Goal: Check status: Check status

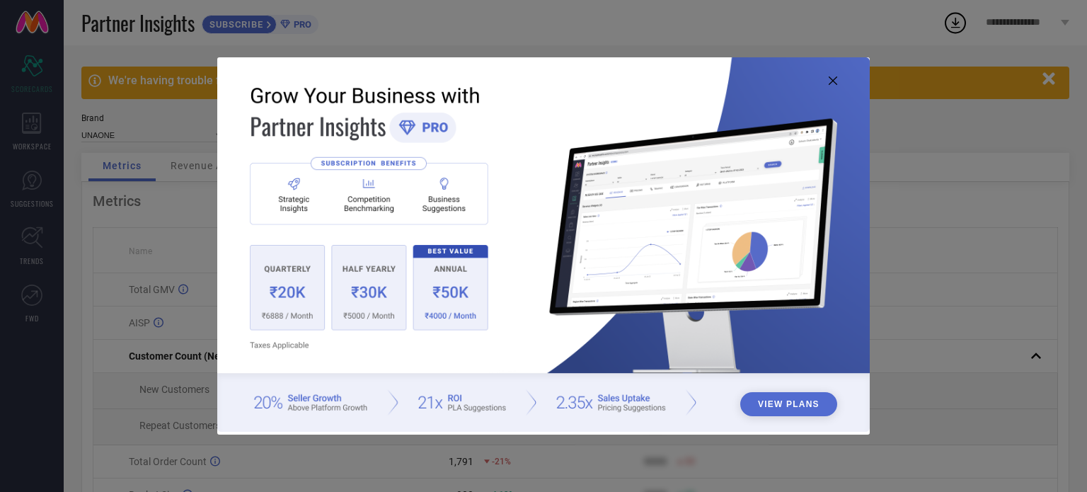
click at [829, 83] on icon at bounding box center [833, 80] width 8 height 8
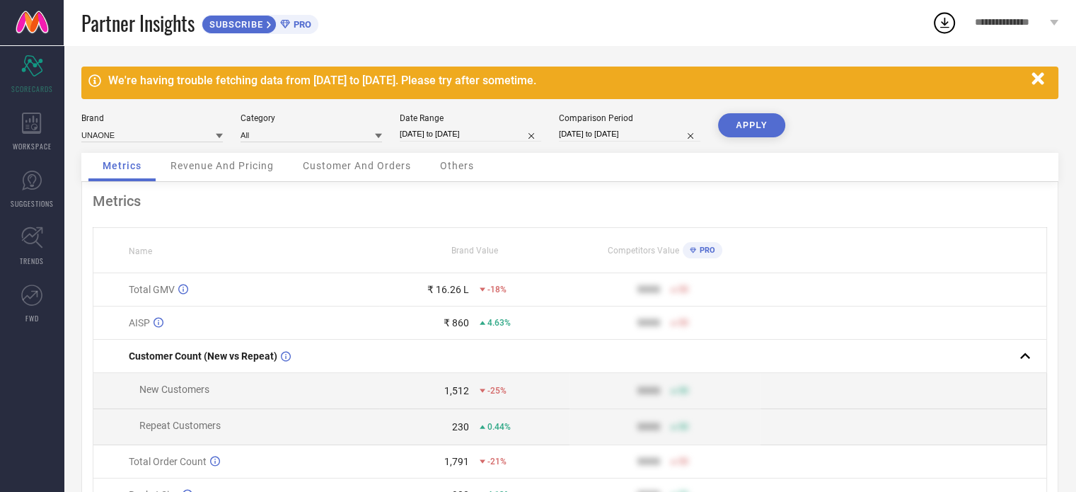
select select "7"
select select "2025"
select select "8"
select select "2025"
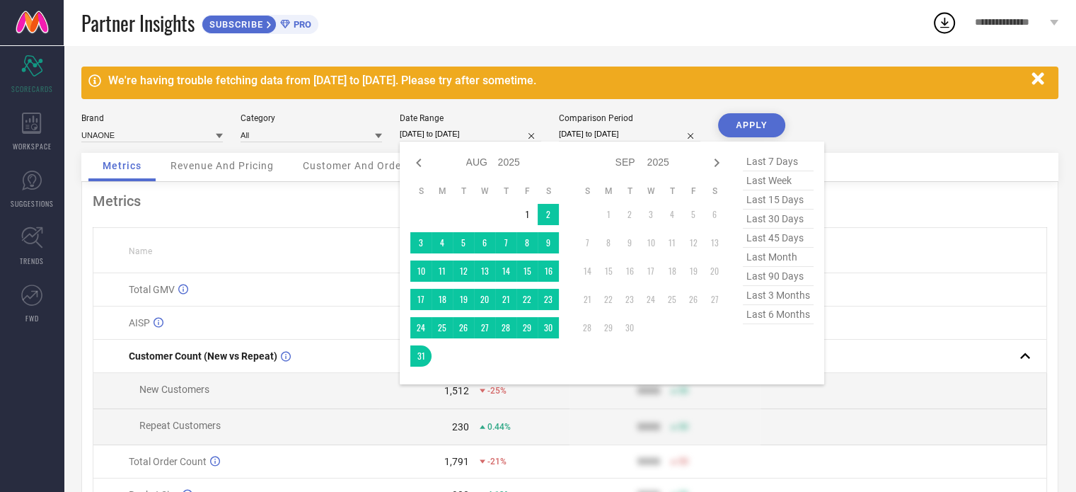
click at [407, 132] on input "[DATE] to [DATE]" at bounding box center [471, 134] width 142 height 15
click at [423, 161] on icon at bounding box center [418, 162] width 17 height 17
select select "6"
select select "2025"
select select "7"
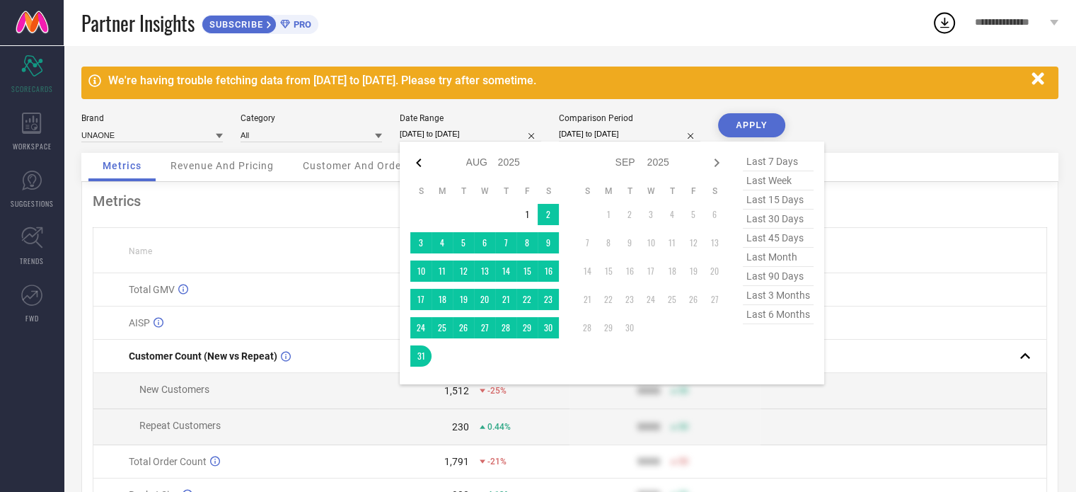
select select "2025"
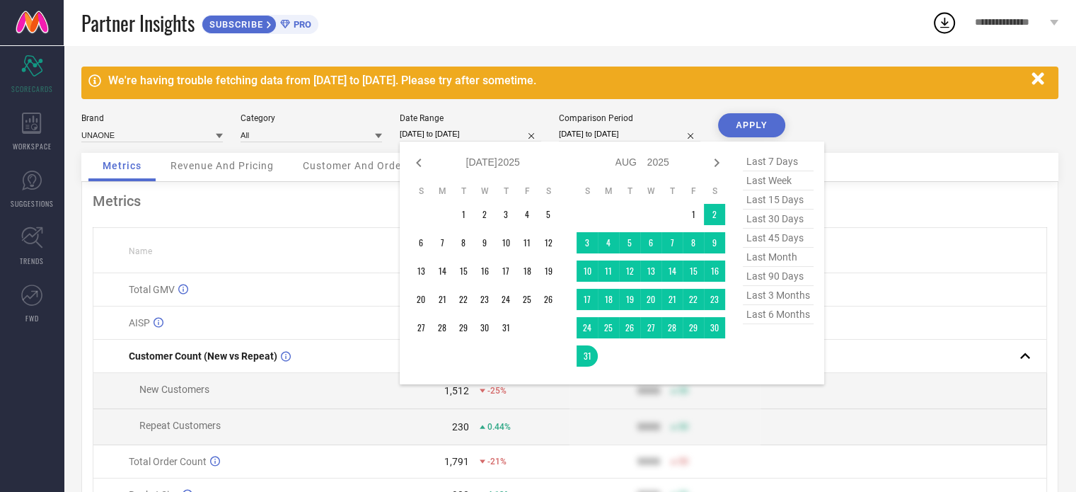
click at [423, 161] on icon at bounding box center [418, 162] width 17 height 17
select select "4"
select select "2025"
select select "5"
select select "2025"
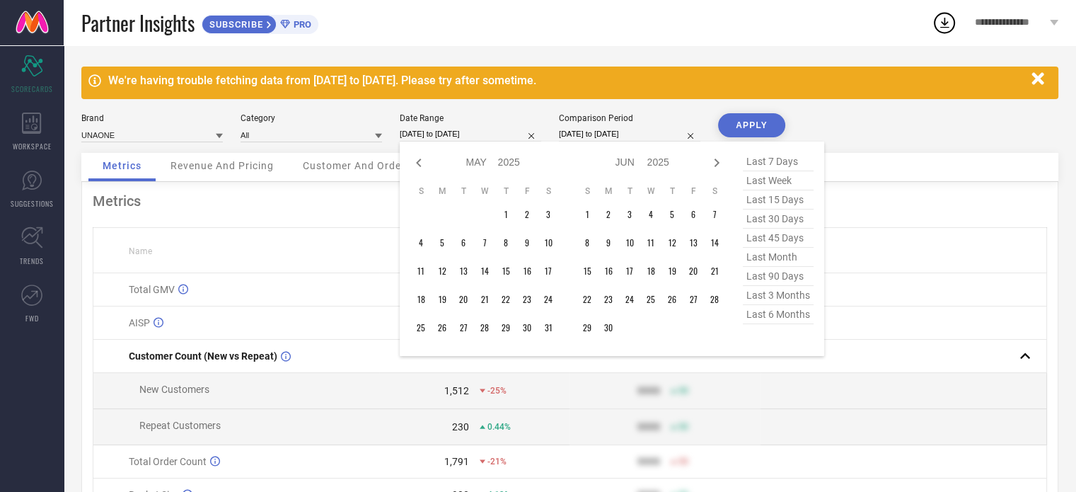
click at [423, 161] on icon at bounding box center [418, 162] width 17 height 17
select select "2"
select select "2025"
select select "3"
select select "2025"
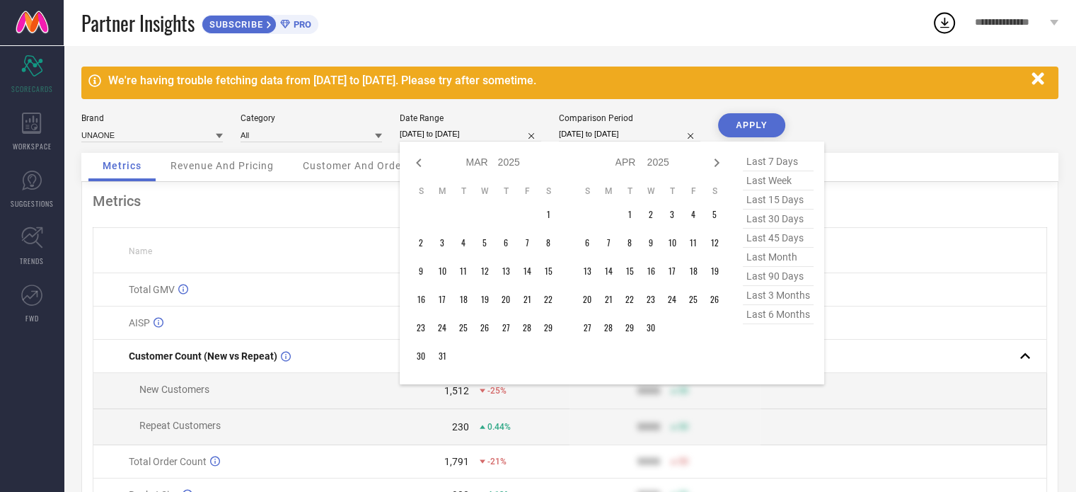
click at [423, 161] on icon at bounding box center [418, 162] width 17 height 17
select select "2025"
select select "1"
select select "2025"
click at [423, 161] on icon at bounding box center [418, 162] width 17 height 17
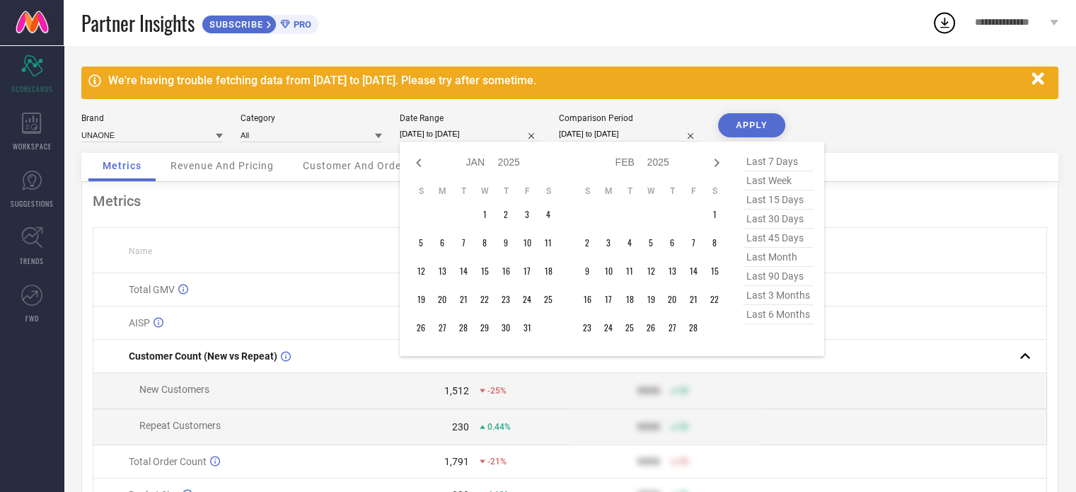
select select "10"
select select "2024"
select select "11"
select select "2024"
click at [423, 161] on icon at bounding box center [418, 162] width 17 height 17
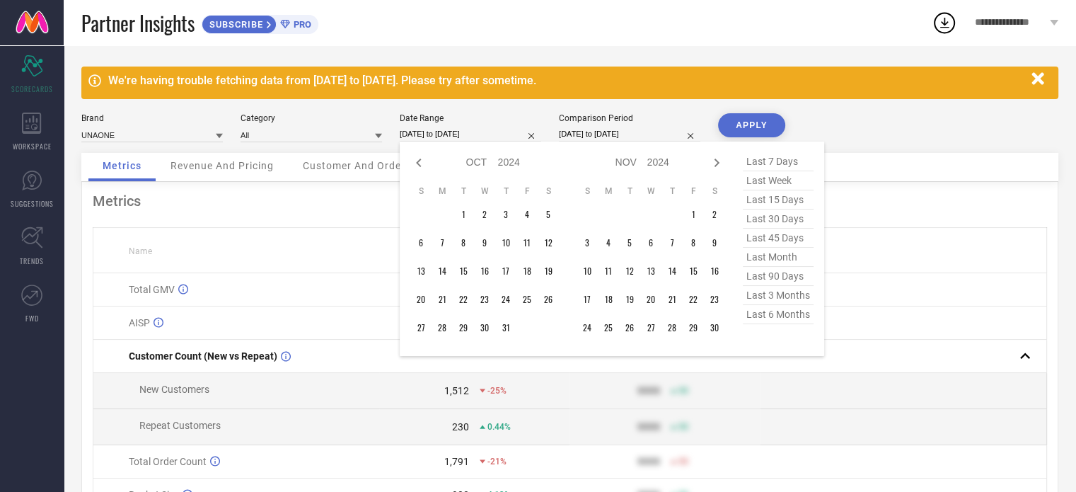
click at [423, 161] on icon at bounding box center [418, 162] width 17 height 17
select select "7"
select select "2024"
select select "8"
select select "2024"
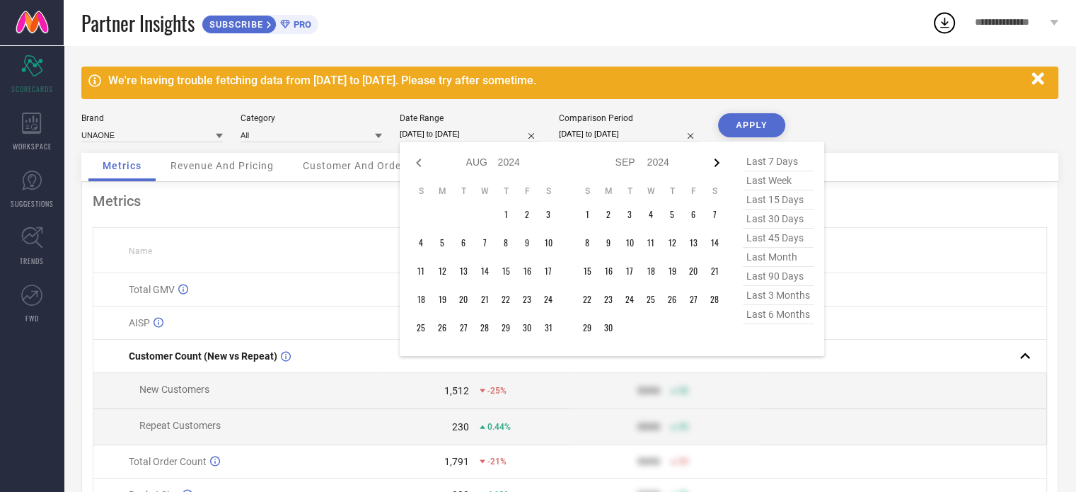
click at [718, 162] on icon at bounding box center [717, 163] width 5 height 8
select select "8"
select select "2024"
select select "9"
select select "2024"
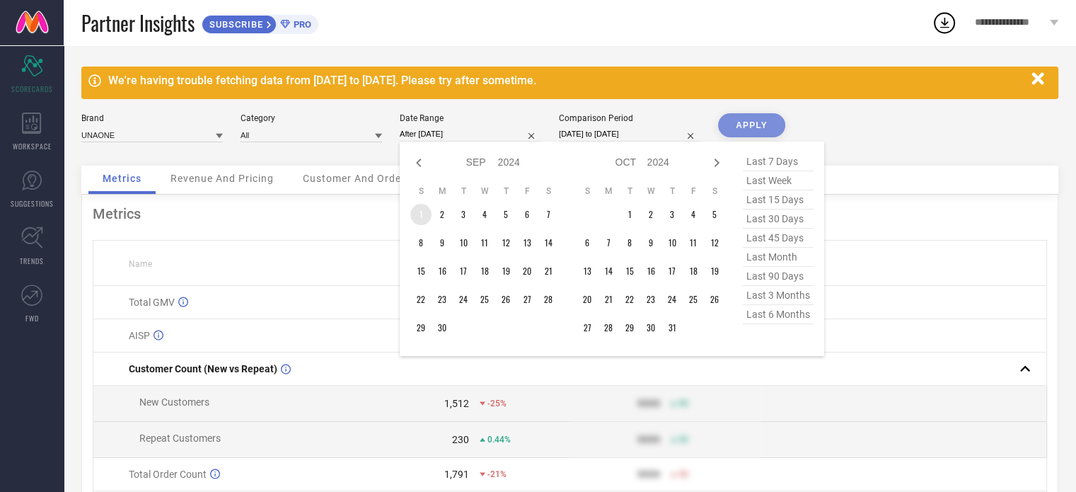
click at [415, 217] on td "1" at bounding box center [420, 214] width 21 height 21
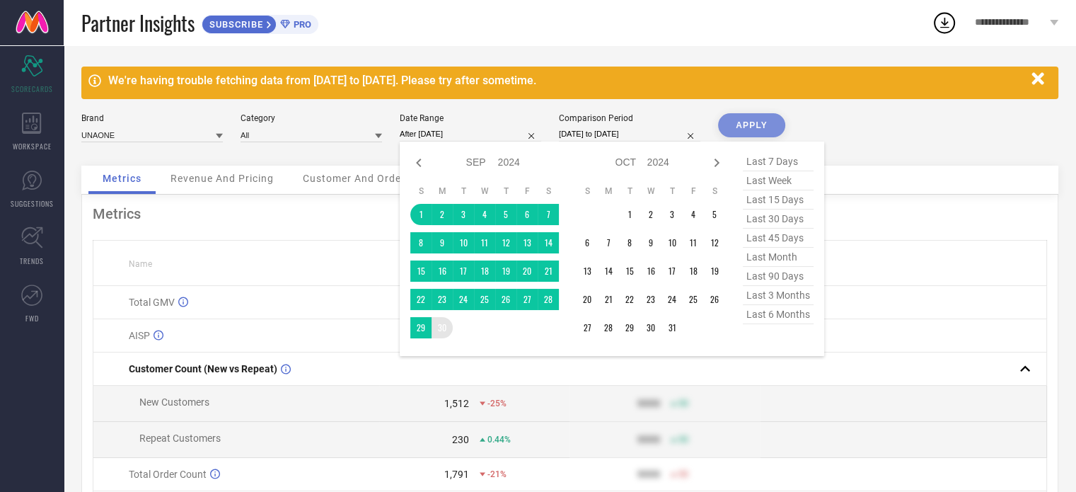
type input "[DATE] to [DATE]"
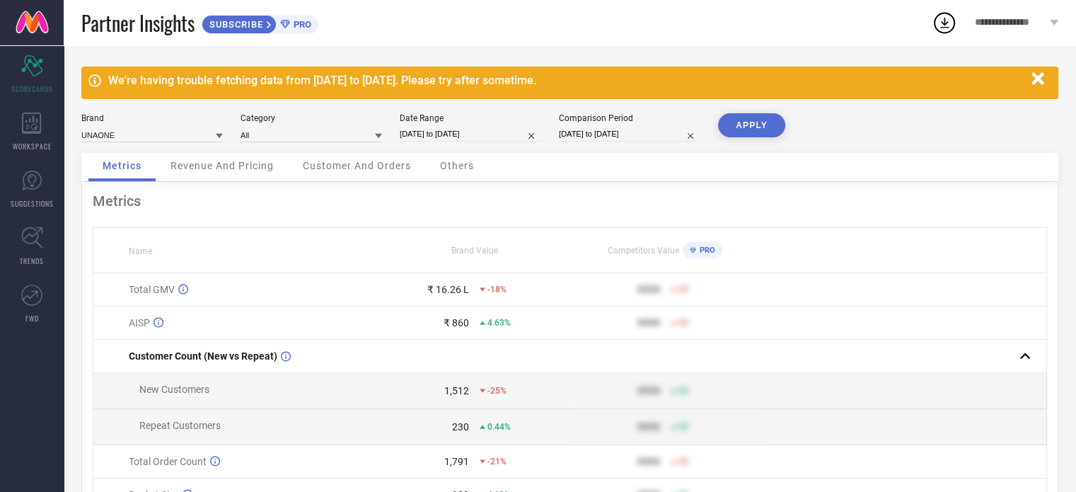
click at [734, 130] on button "APPLY" at bounding box center [751, 125] width 67 height 24
select select "8"
select select "2024"
select select "9"
select select "2024"
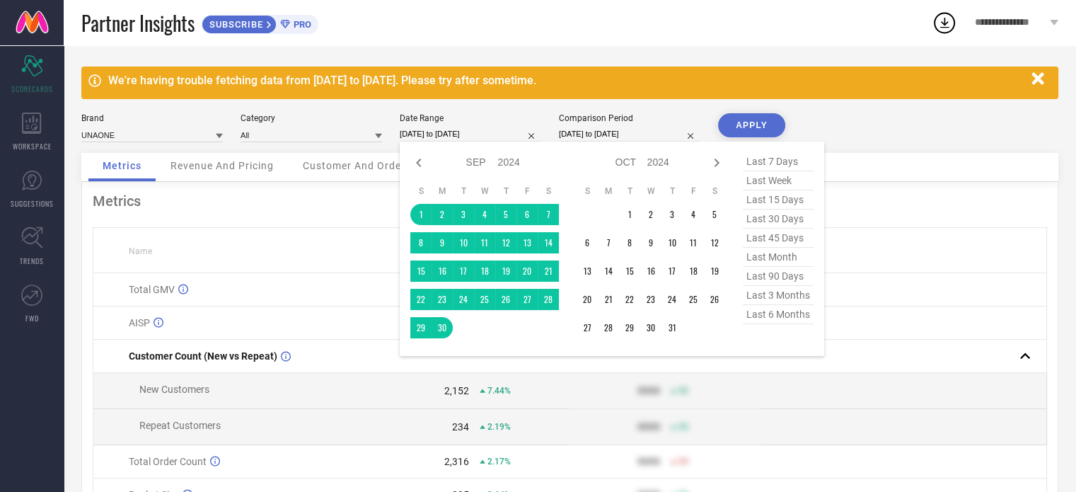
click at [473, 134] on input "[DATE] to [DATE]" at bounding box center [471, 134] width 142 height 15
click at [415, 159] on icon at bounding box center [418, 162] width 17 height 17
select select "7"
select select "2024"
select select "8"
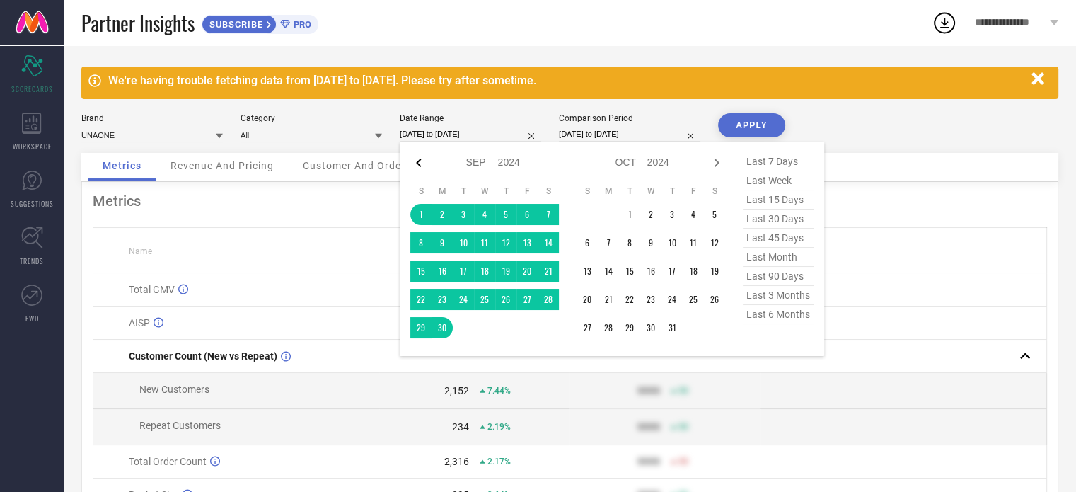
select select "2024"
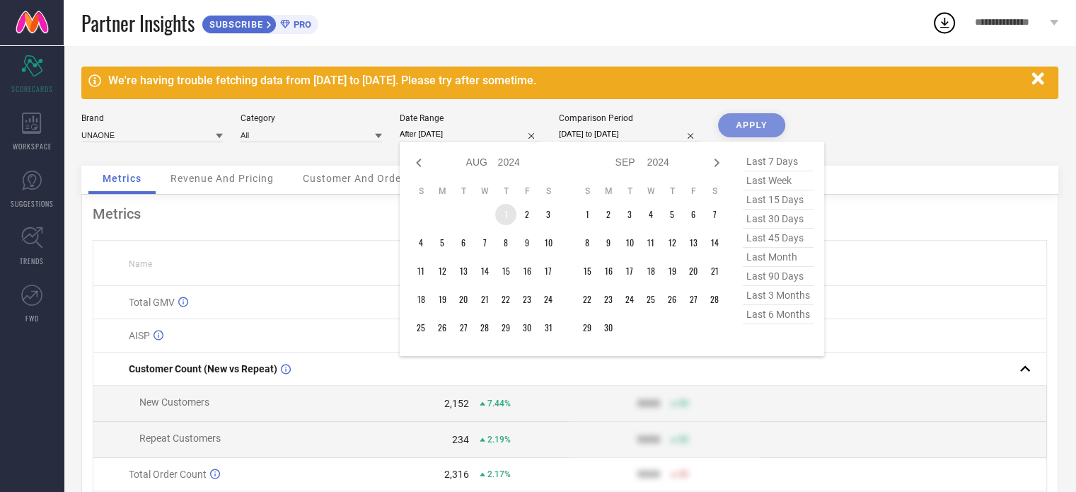
click at [506, 217] on td "1" at bounding box center [505, 214] width 21 height 21
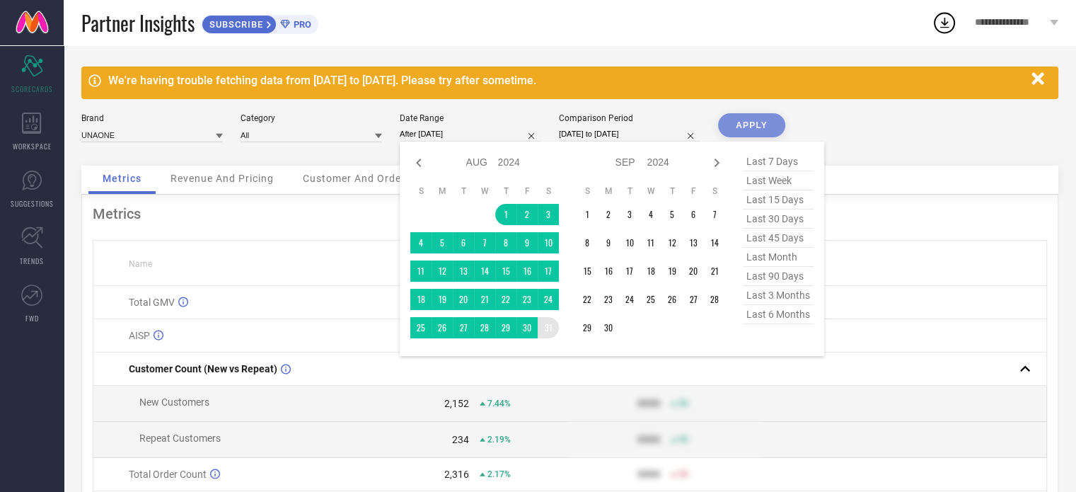
type input "[DATE] to [DATE]"
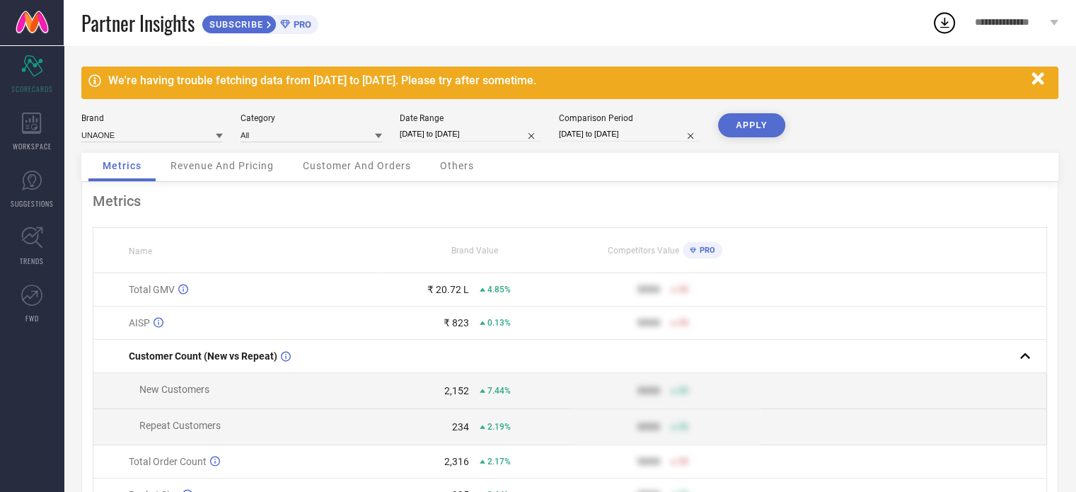
click at [750, 128] on button "APPLY" at bounding box center [751, 125] width 67 height 24
select select "7"
select select "2024"
select select "8"
select select "2024"
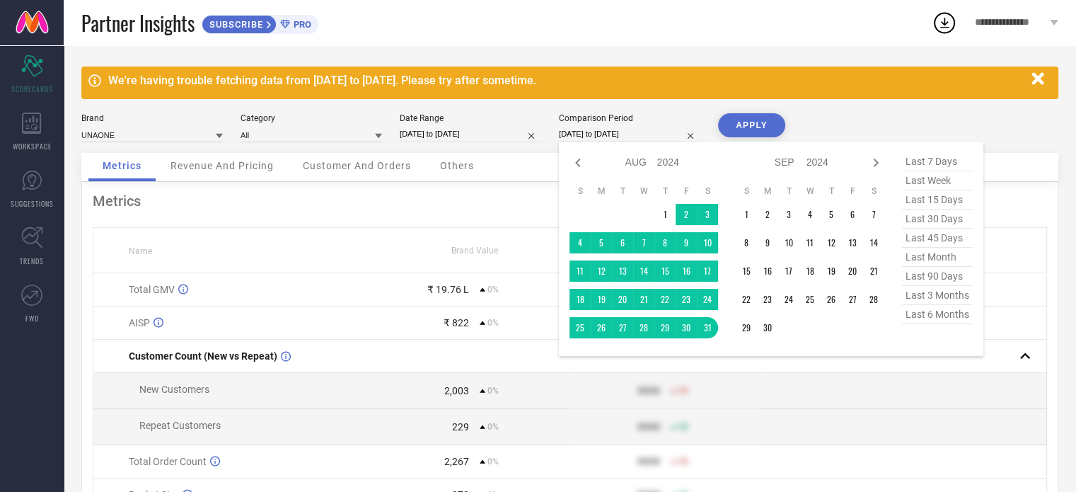
click at [591, 131] on input "[DATE] to [DATE]" at bounding box center [630, 134] width 142 height 15
click at [878, 166] on icon at bounding box center [876, 162] width 17 height 17
select select "8"
select select "2024"
select select "9"
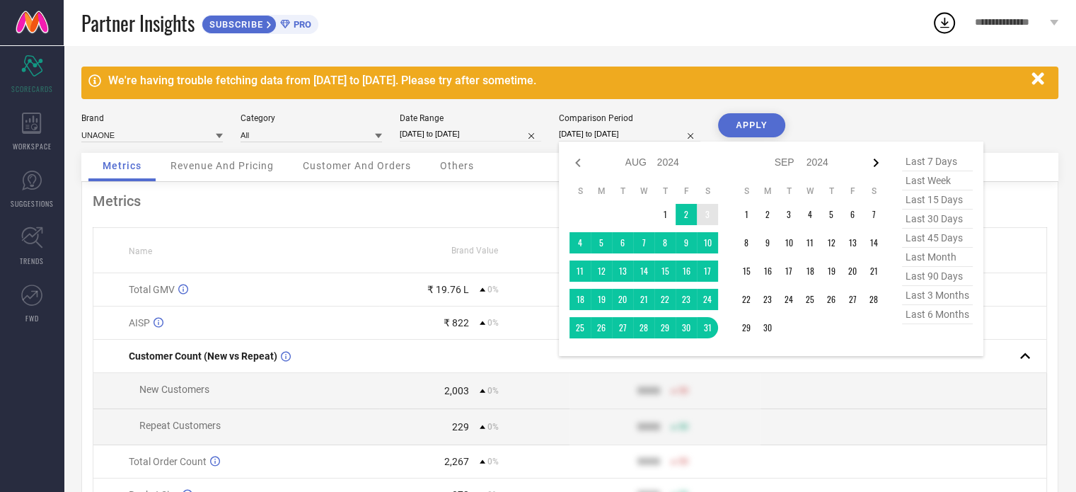
select select "2024"
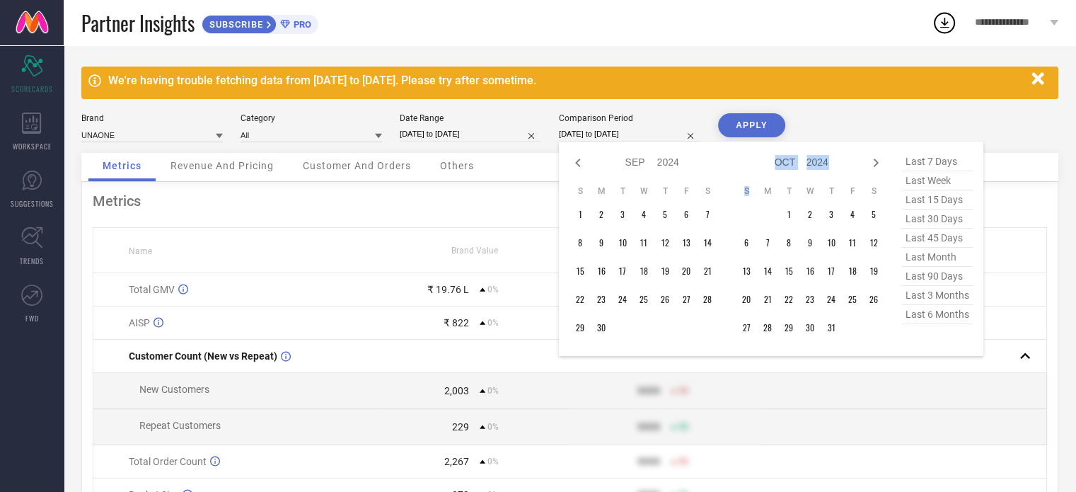
click at [878, 166] on icon at bounding box center [876, 162] width 17 height 17
select select "9"
select select "2024"
select select "10"
select select "2024"
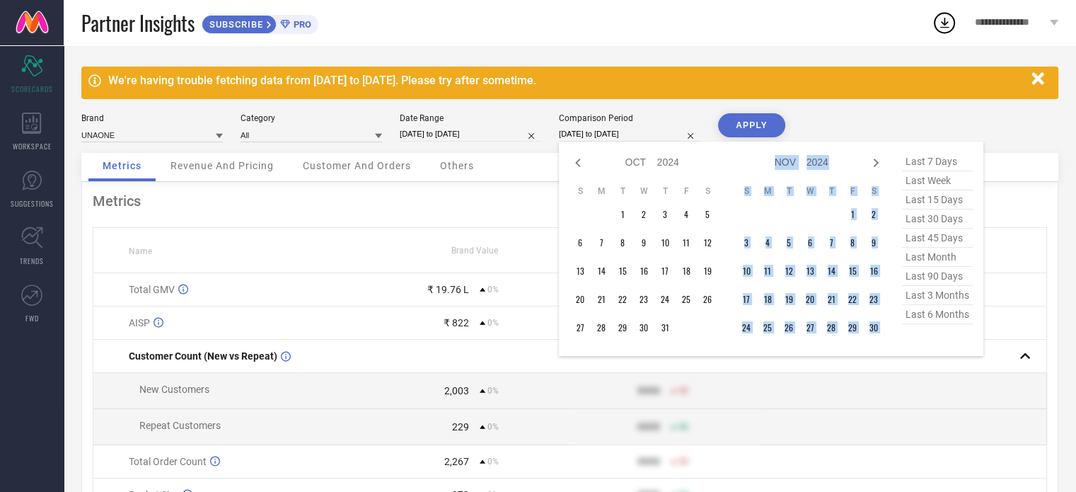
click at [878, 166] on icon at bounding box center [876, 162] width 17 height 17
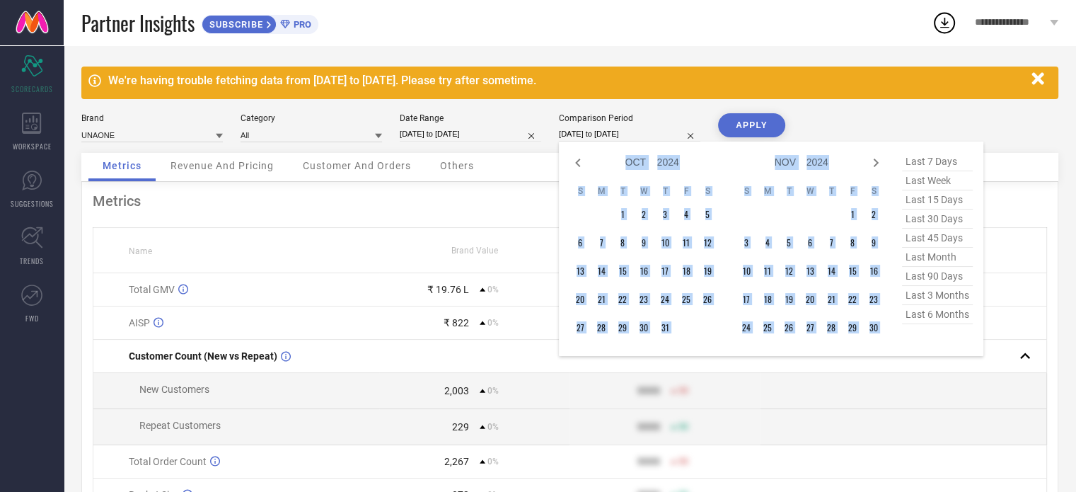
select select "10"
select select "2024"
select select "11"
select select "2024"
click at [878, 166] on icon at bounding box center [876, 162] width 17 height 17
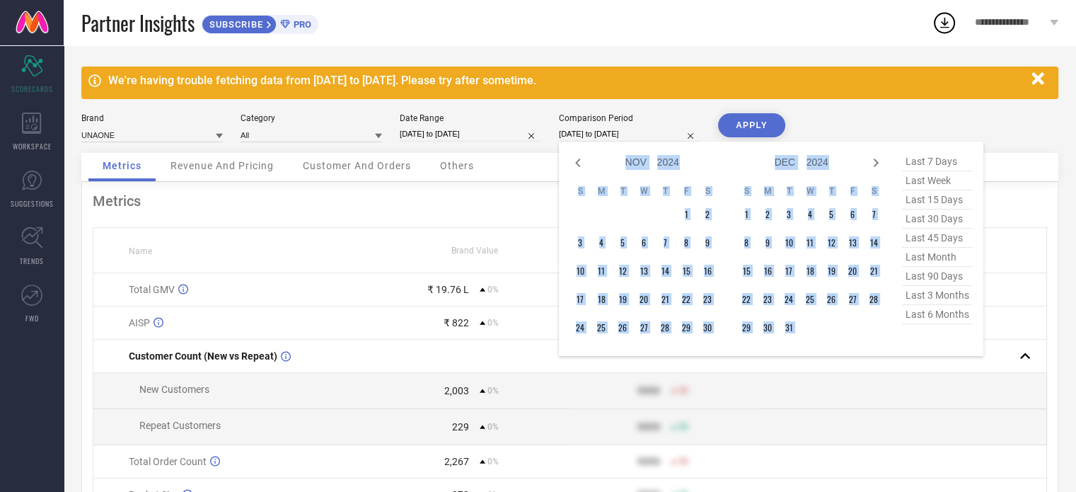
select select "11"
select select "2024"
select select "2025"
click at [878, 166] on icon at bounding box center [876, 162] width 17 height 17
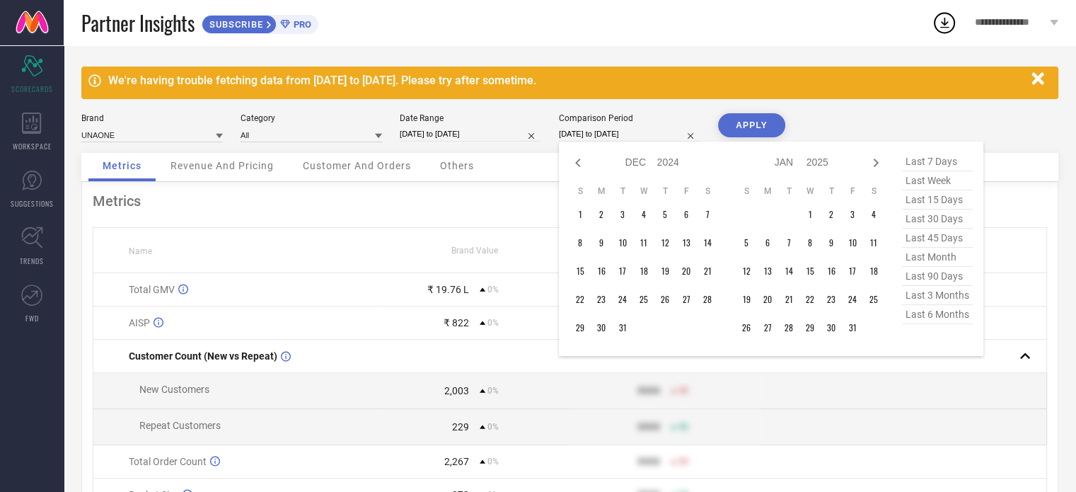
select select "1"
select select "2025"
select select "2"
select select "2025"
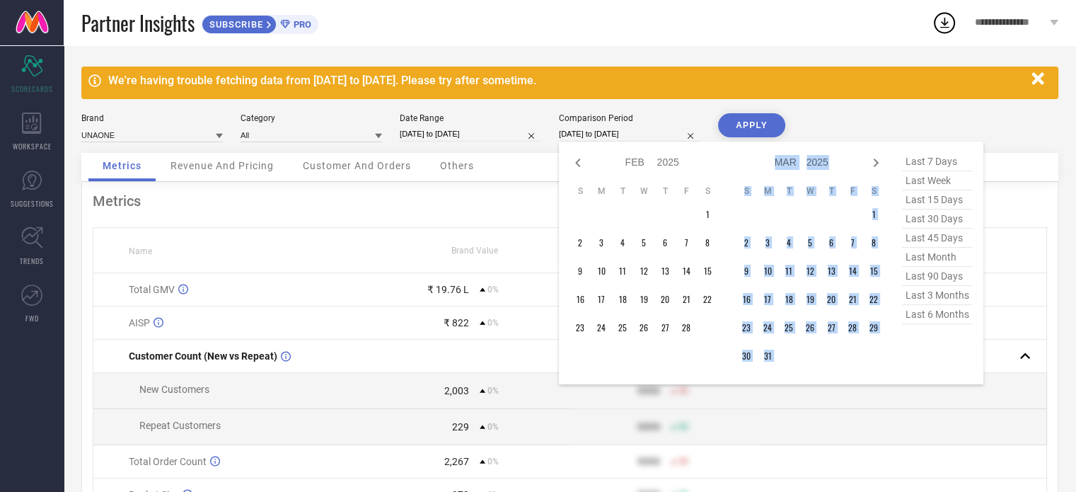
click at [878, 166] on icon at bounding box center [876, 162] width 17 height 17
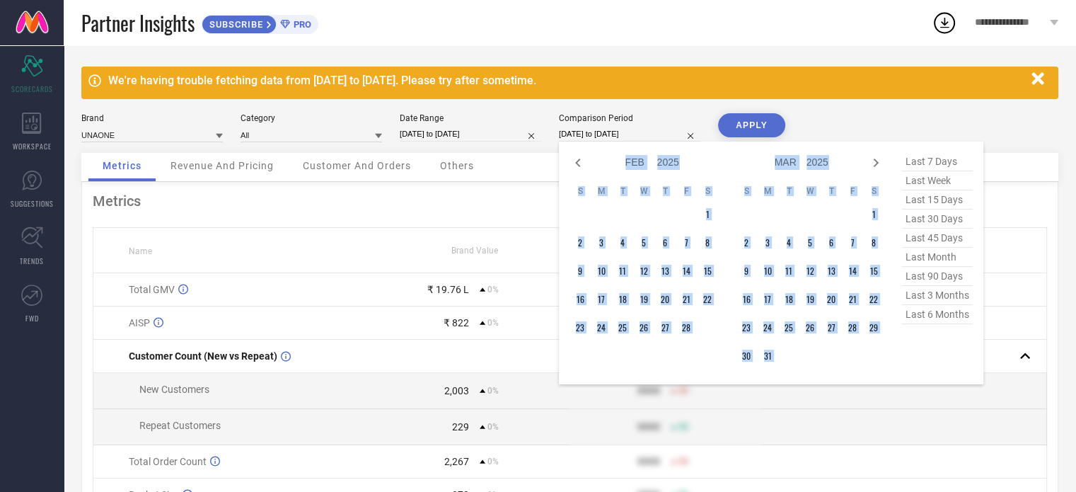
select select "3"
select select "2025"
select select "4"
select select "2025"
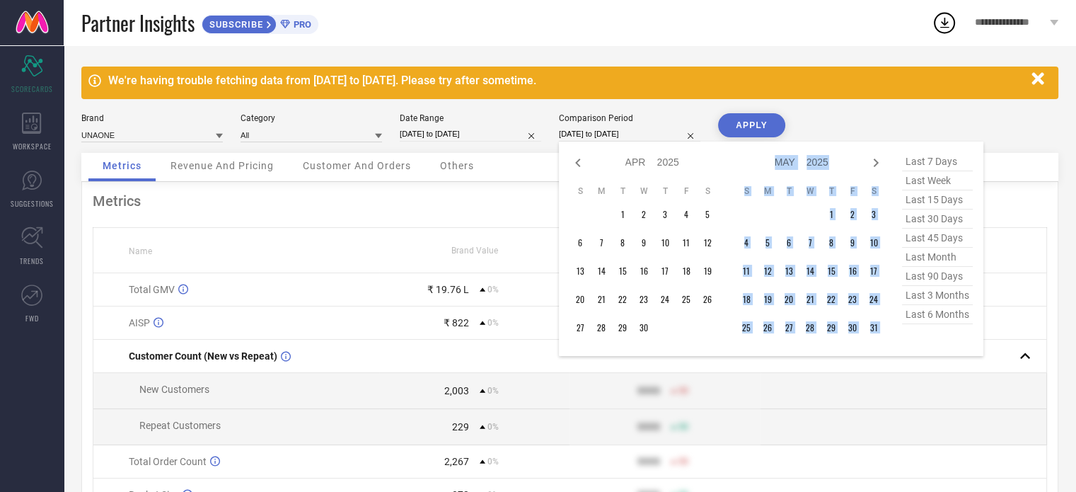
click at [878, 166] on icon at bounding box center [876, 162] width 17 height 17
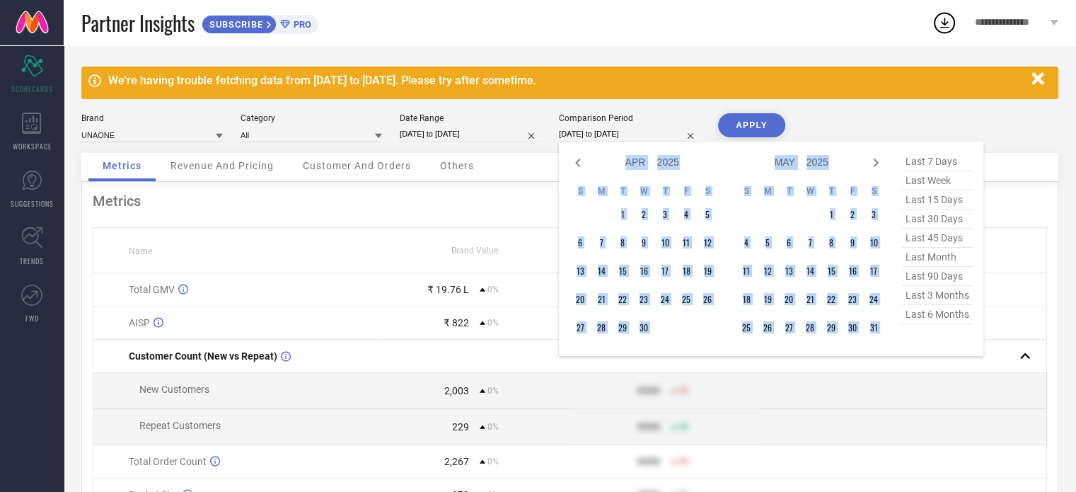
select select "5"
select select "2025"
select select "6"
select select "2025"
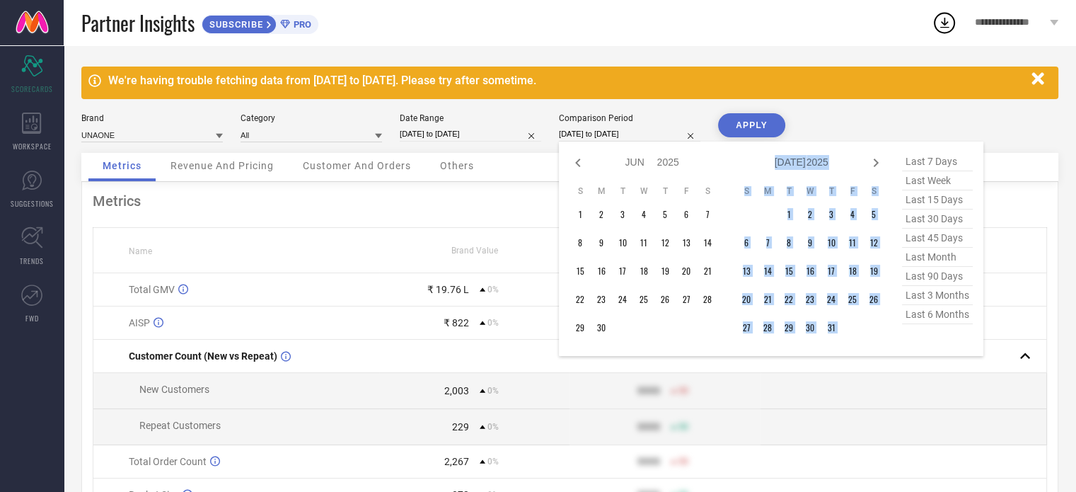
click at [878, 166] on icon at bounding box center [876, 162] width 17 height 17
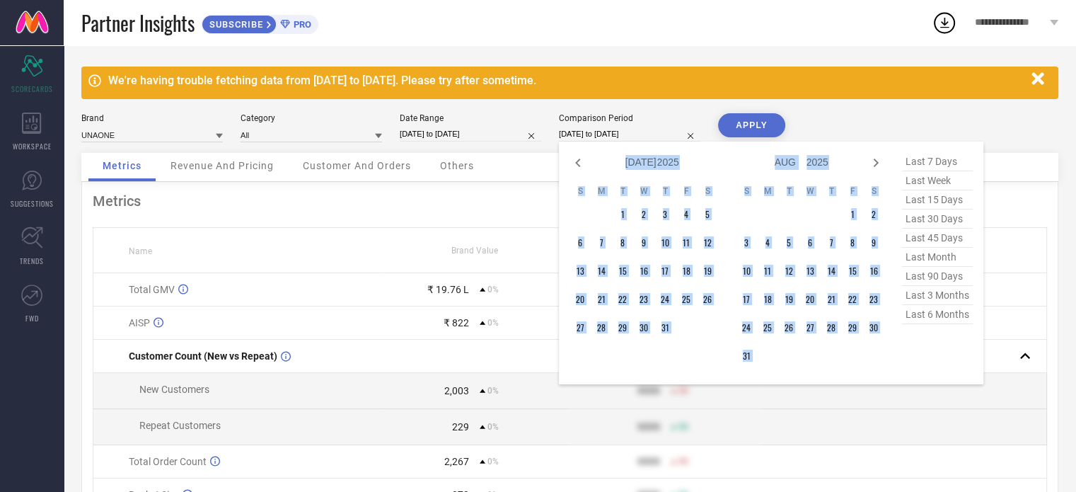
click at [878, 166] on icon at bounding box center [876, 162] width 17 height 17
select select "8"
select select "2025"
select select "9"
select select "2025"
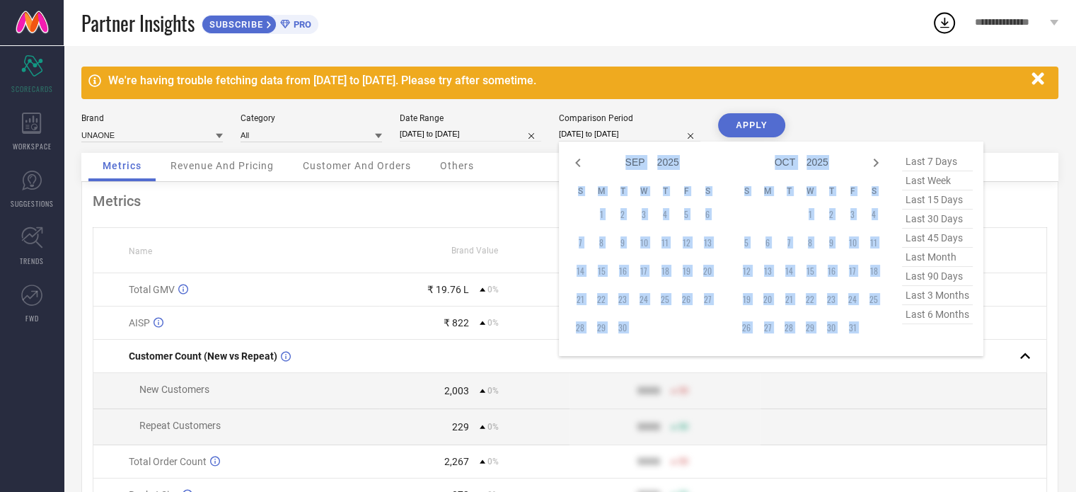
click at [600, 216] on td "1" at bounding box center [601, 214] width 21 height 21
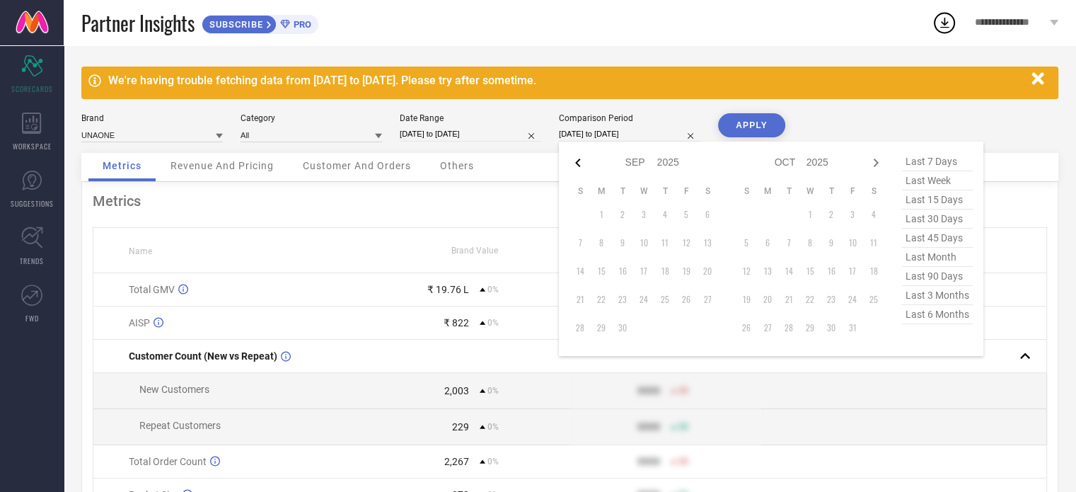
click at [580, 164] on icon at bounding box center [578, 162] width 17 height 17
select select "5"
select select "2025"
select select "6"
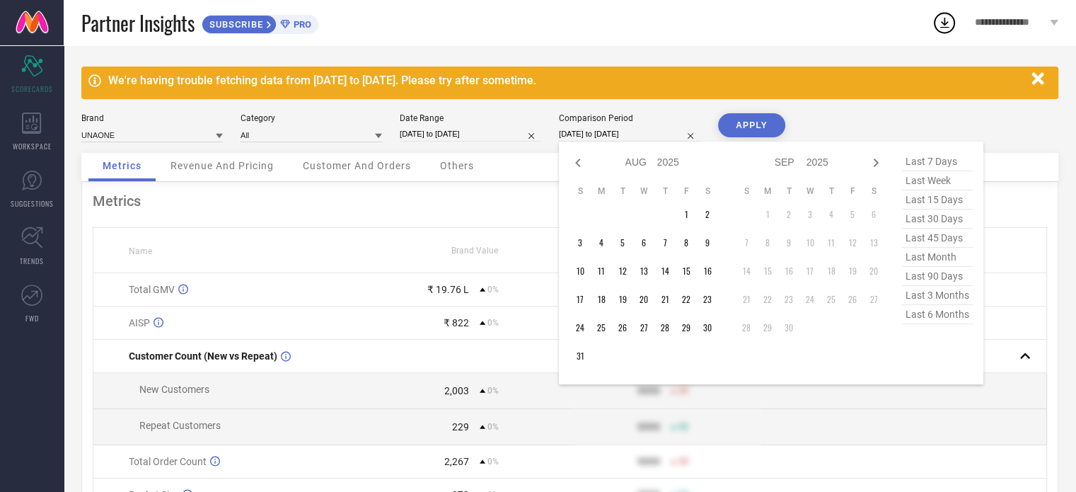
select select "2025"
click at [580, 164] on icon at bounding box center [578, 162] width 17 height 17
select select "3"
select select "2025"
select select "4"
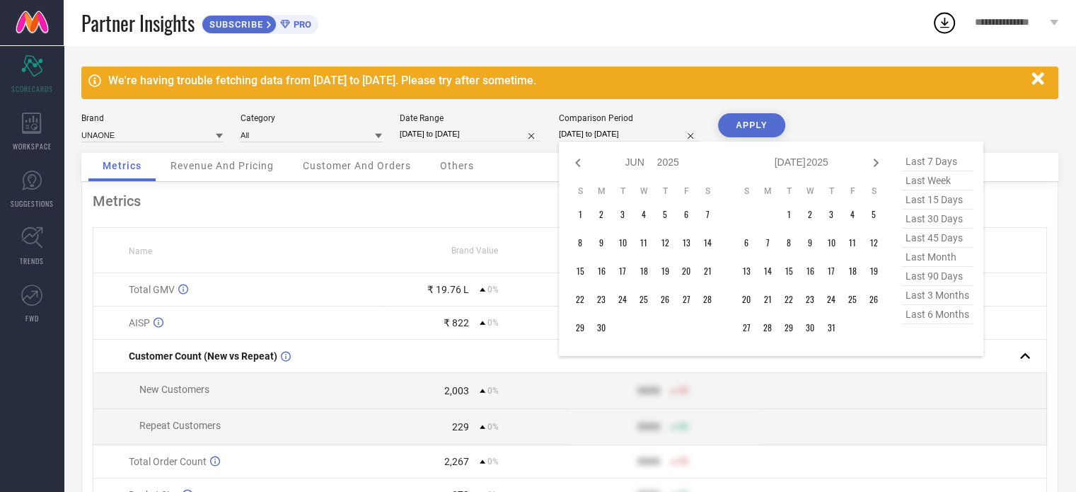
select select "2025"
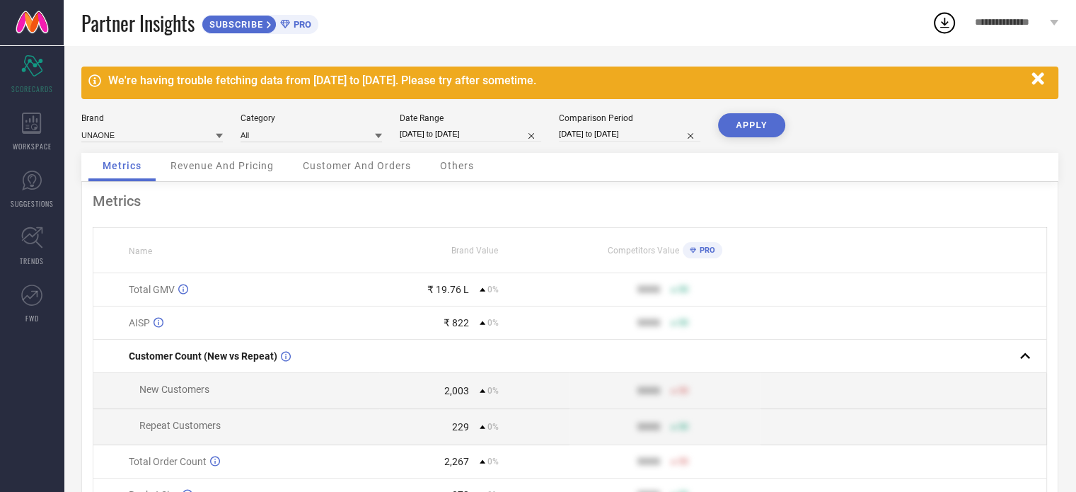
click at [518, 157] on div "Metrics Revenue And Pricing Customer And Orders Others" at bounding box center [569, 167] width 977 height 29
select select "7"
select select "2024"
select select "8"
select select "2024"
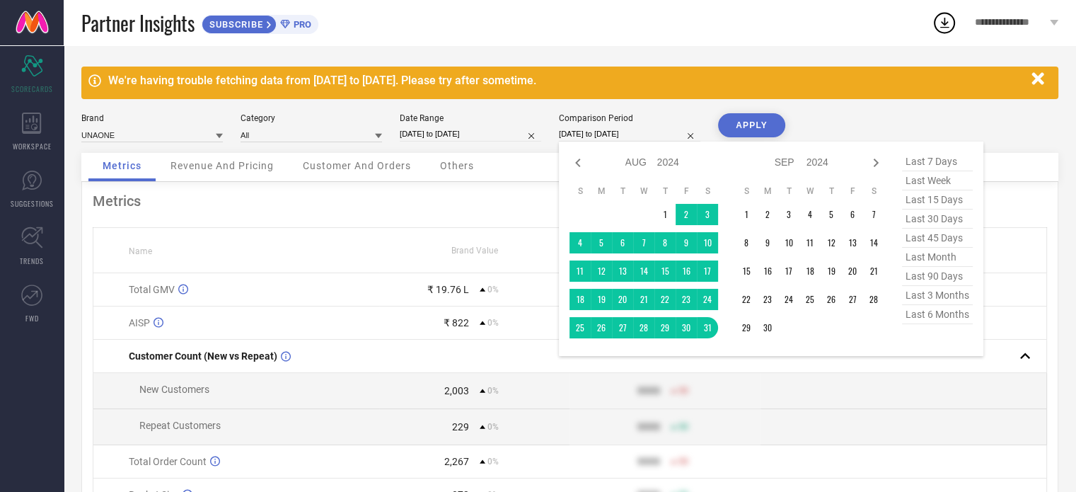
click at [603, 130] on input "[DATE] to [DATE]" at bounding box center [630, 134] width 142 height 15
select select "7"
select select "2024"
select select "8"
select select "2024"
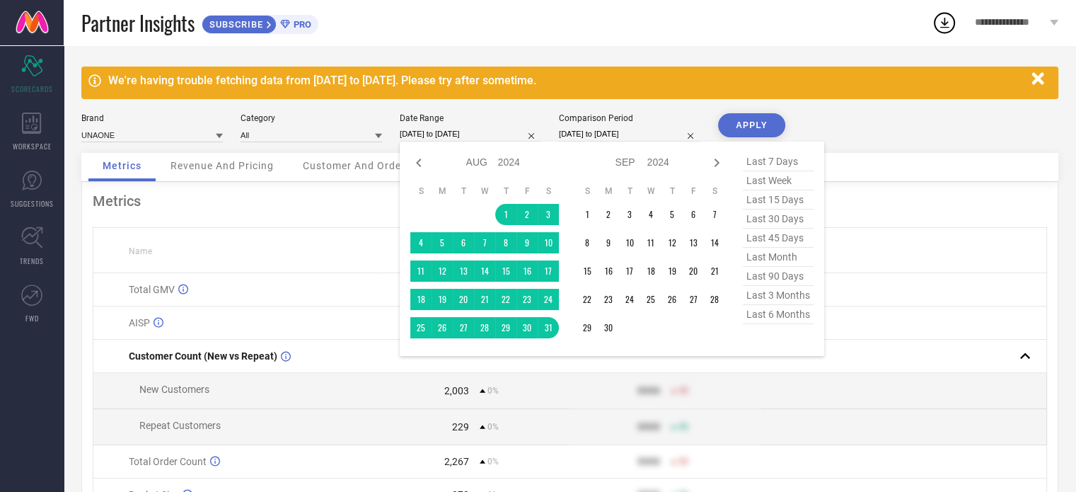
click at [498, 134] on input "[DATE] to [DATE]" at bounding box center [471, 134] width 142 height 15
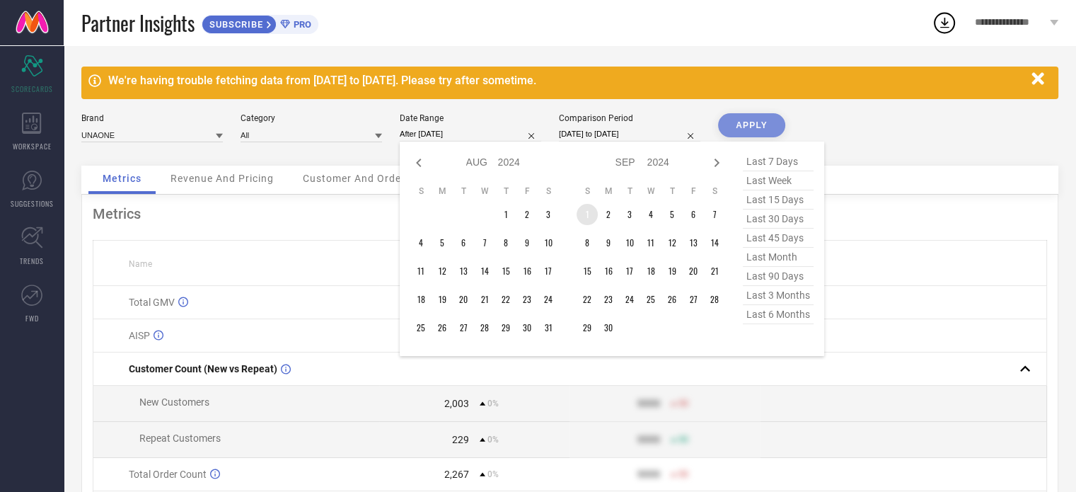
click at [588, 222] on td "1" at bounding box center [587, 214] width 21 height 21
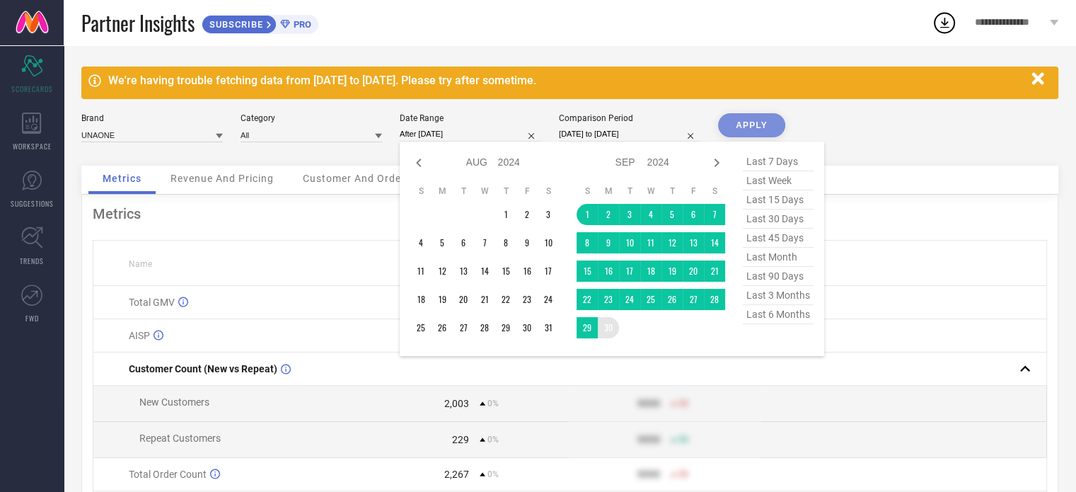
type input "[DATE] to [DATE]"
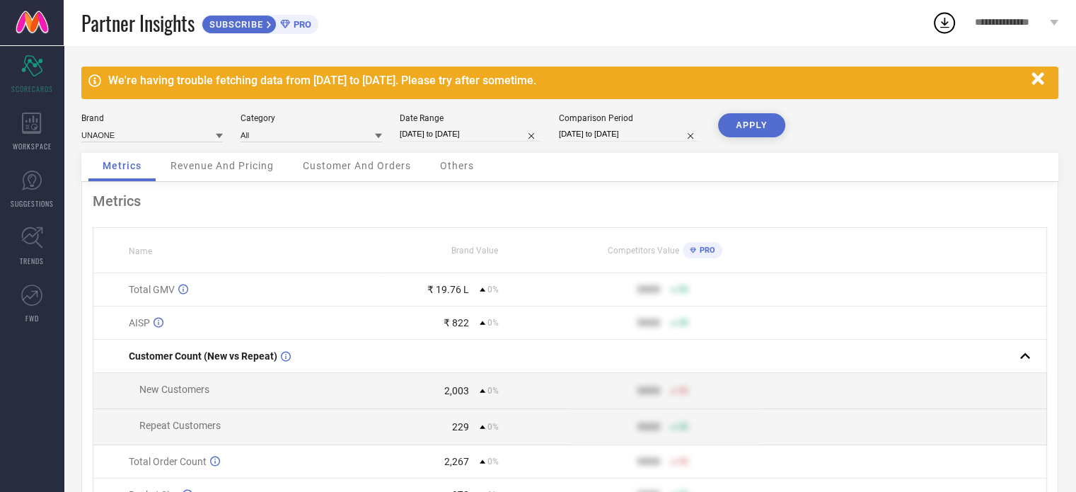
select select "7"
select select "2024"
select select "8"
select select "2024"
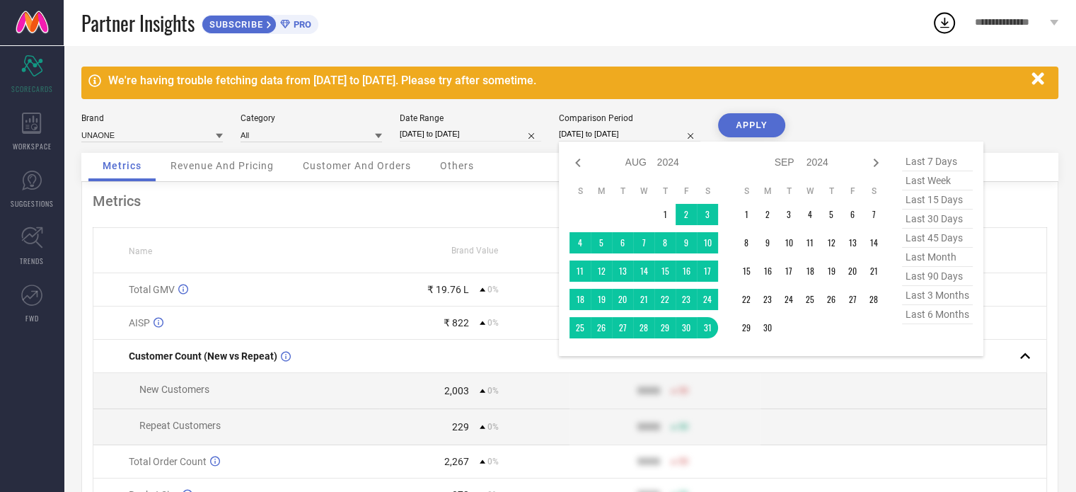
click at [645, 134] on input "[DATE] to [DATE]" at bounding box center [630, 134] width 142 height 15
click at [875, 167] on icon at bounding box center [876, 162] width 17 height 17
select select "9"
select select "2024"
select select "10"
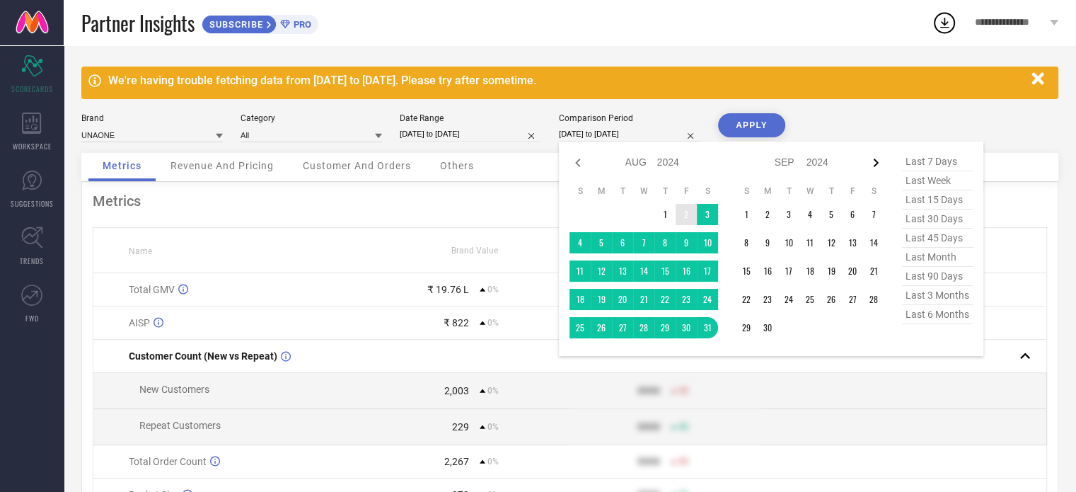
select select "2024"
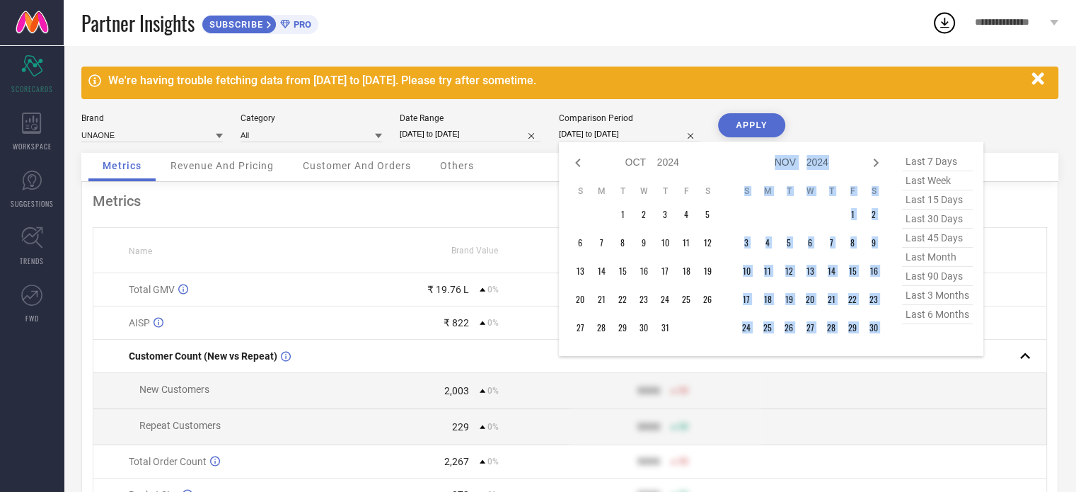
click at [875, 167] on icon at bounding box center [876, 162] width 17 height 17
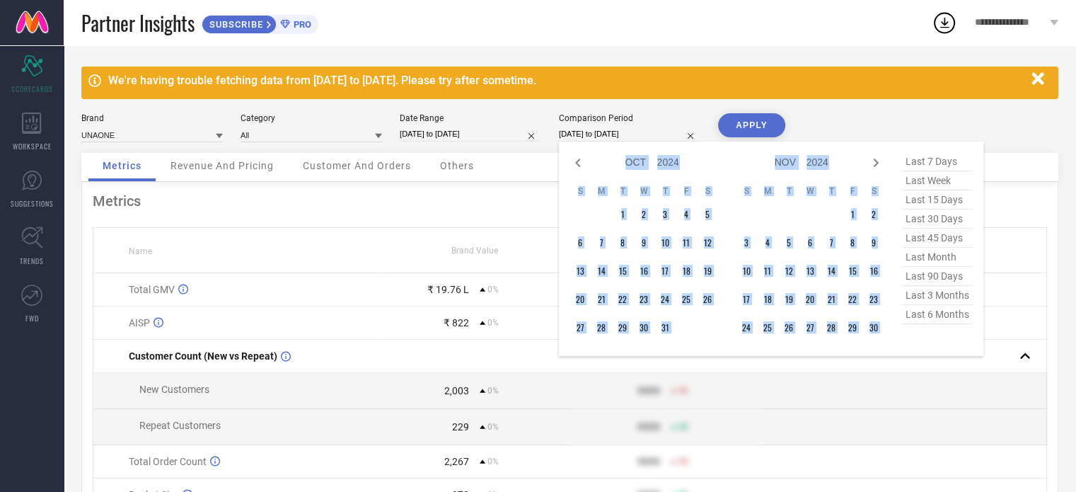
select select "11"
select select "2024"
select select "2025"
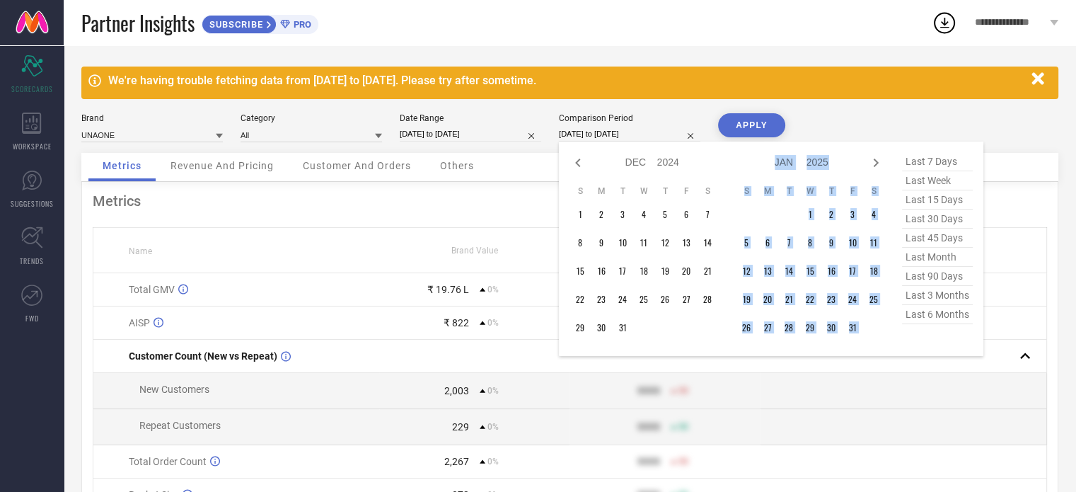
click at [875, 167] on icon at bounding box center [876, 162] width 17 height 17
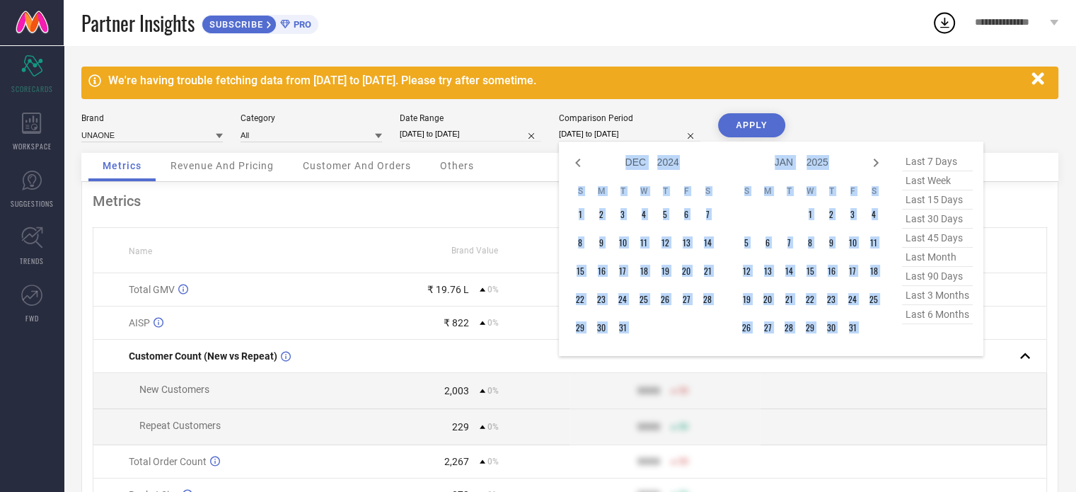
select select "1"
select select "2025"
select select "2"
select select "2025"
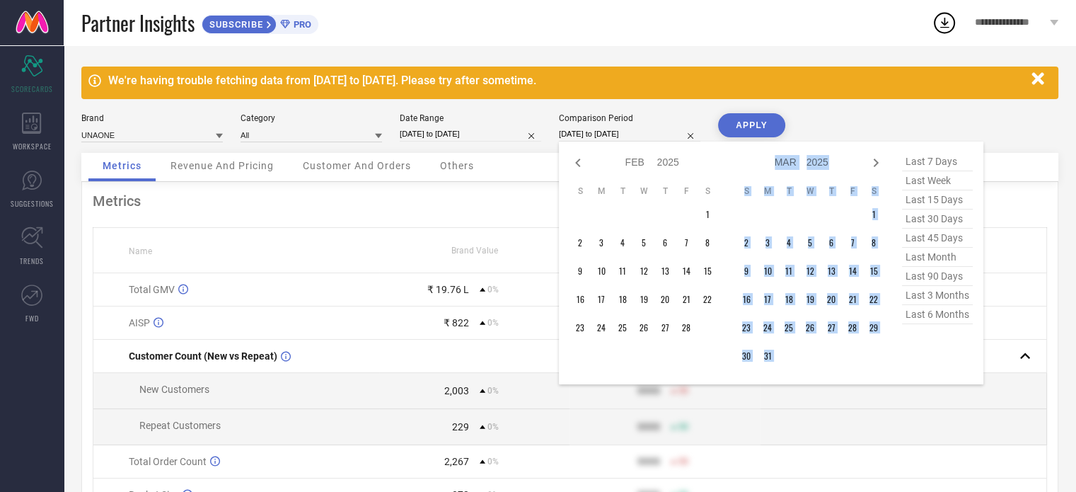
click at [875, 167] on icon at bounding box center [876, 162] width 17 height 17
select select "2"
select select "2025"
select select "3"
select select "2025"
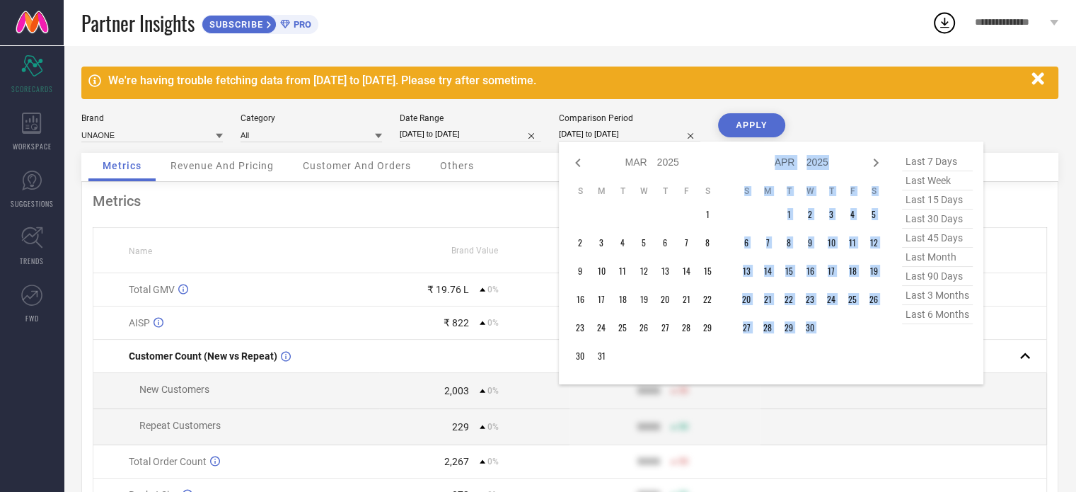
click at [875, 167] on icon at bounding box center [876, 162] width 17 height 17
select select "3"
select select "2025"
select select "4"
select select "2025"
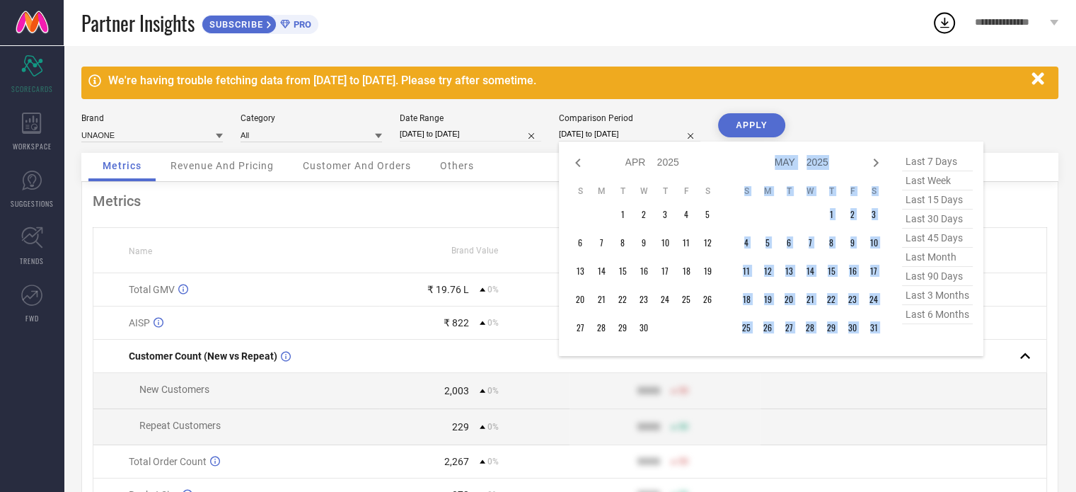
click at [875, 167] on icon at bounding box center [876, 162] width 17 height 17
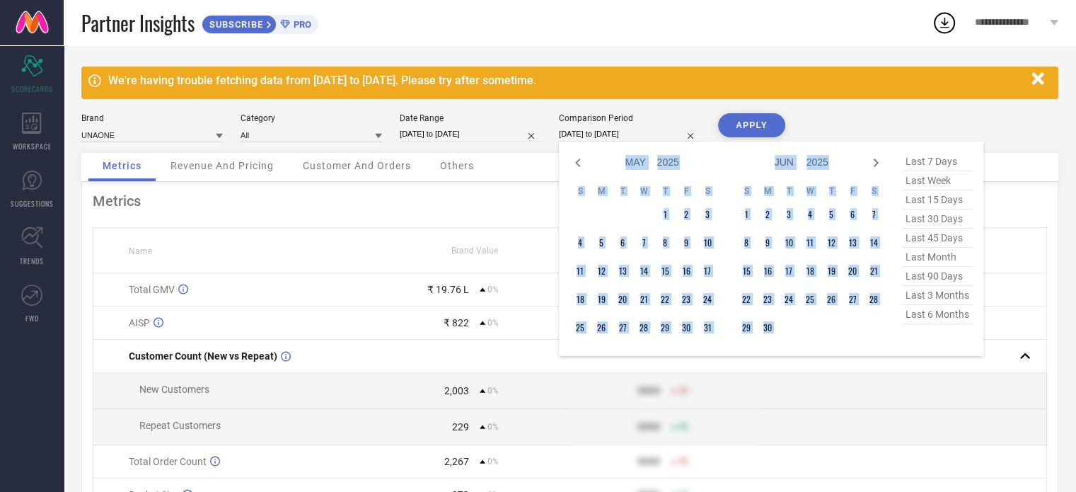
click at [875, 167] on icon at bounding box center [876, 162] width 17 height 17
select select "6"
select select "2025"
select select "7"
select select "2025"
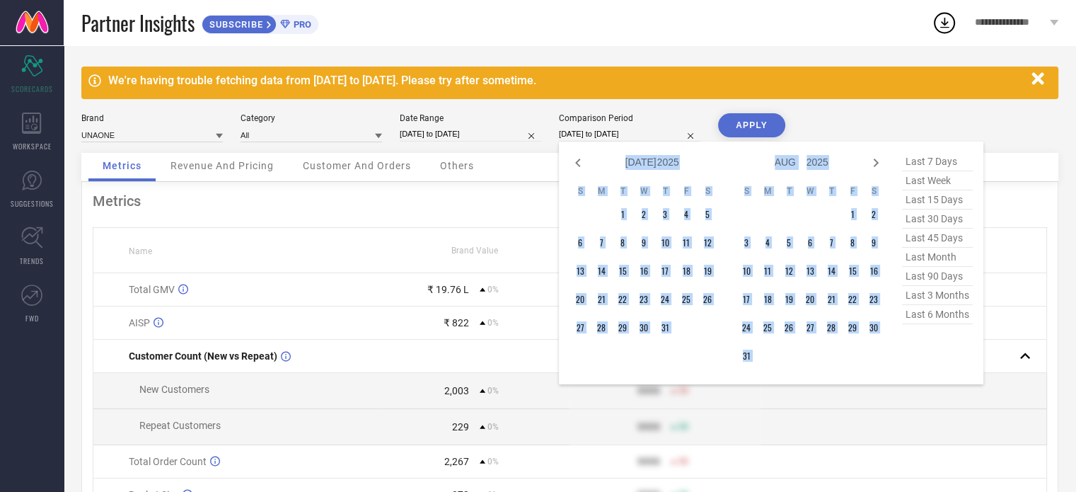
click at [875, 167] on icon at bounding box center [876, 162] width 17 height 17
select select "7"
select select "2025"
select select "8"
select select "2025"
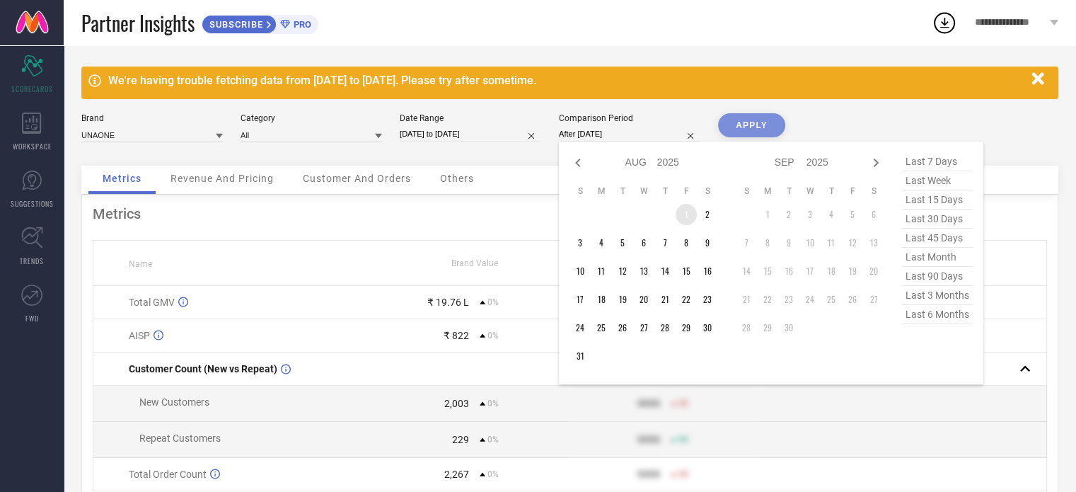
click at [694, 215] on td "1" at bounding box center [686, 214] width 21 height 21
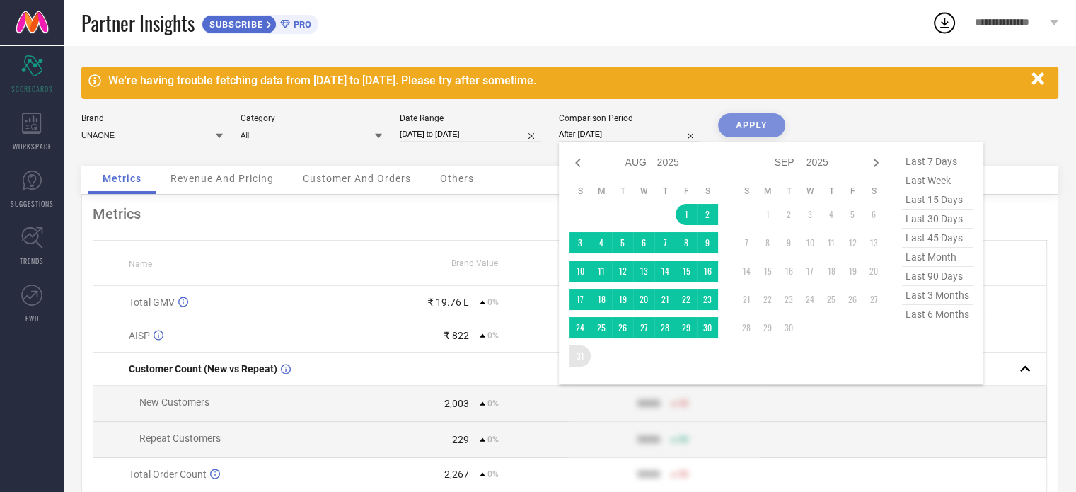
type input "[DATE] to [DATE]"
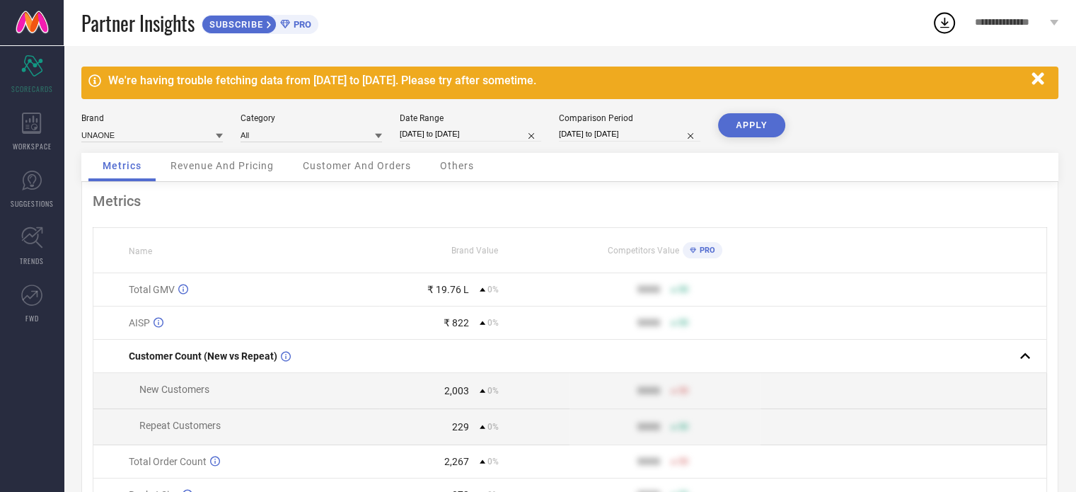
click at [751, 126] on button "APPLY" at bounding box center [751, 125] width 67 height 24
select select "8"
select select "2024"
select select "9"
select select "2024"
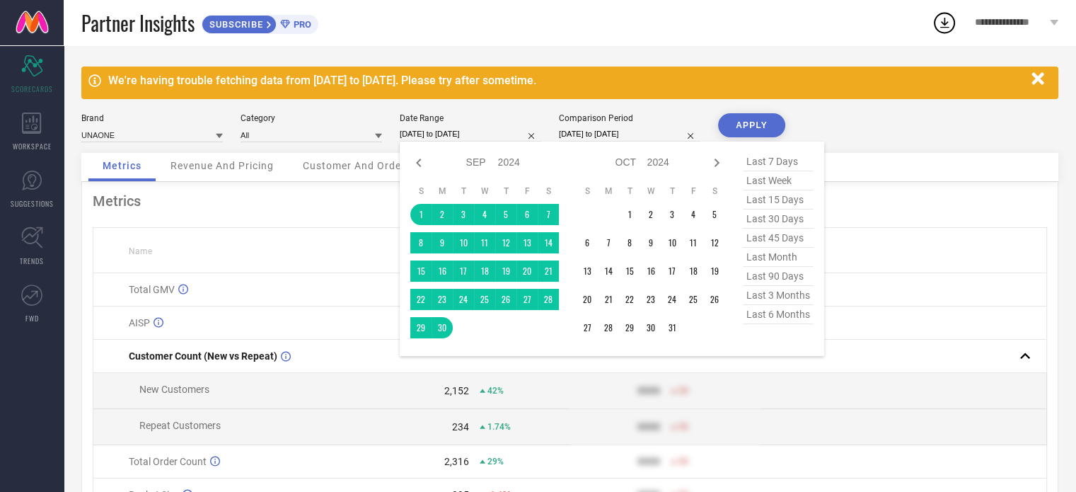
click at [495, 135] on input "[DATE] to [DATE]" at bounding box center [471, 134] width 142 height 15
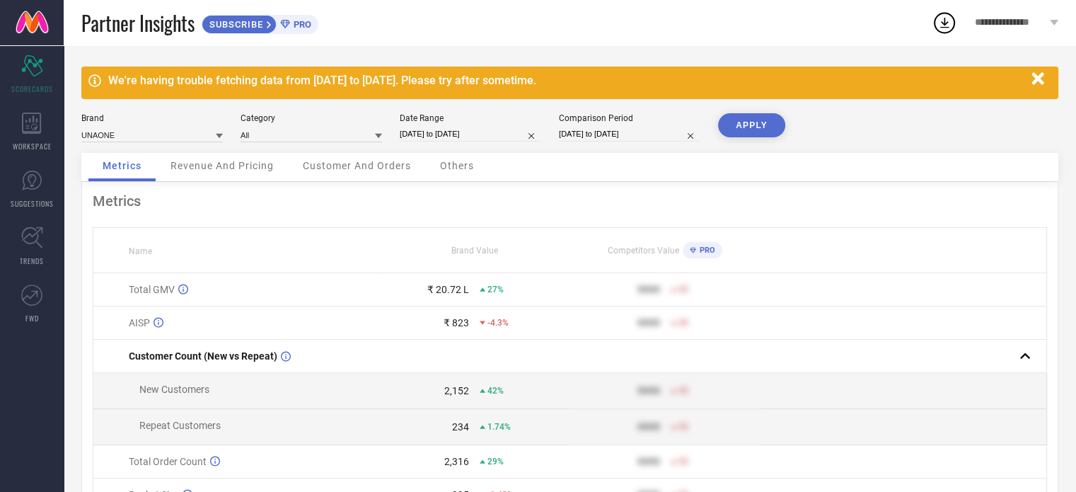
click at [545, 107] on div "We're having trouble fetching data from [DATE] to [DATE]. Please try after some…" at bounding box center [570, 340] width 1013 height 590
select select "8"
select select "2024"
select select "9"
select select "2024"
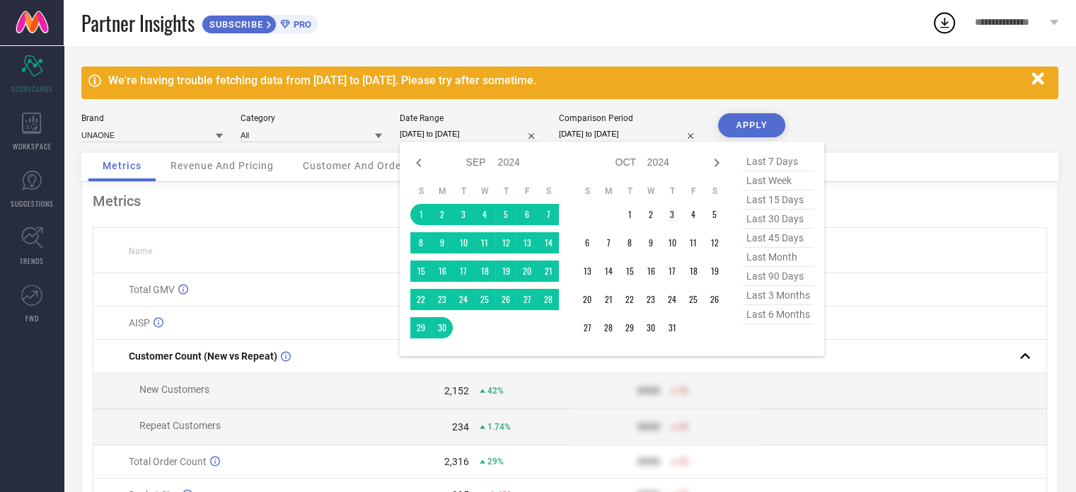
click at [490, 135] on input "[DATE] to [DATE]" at bounding box center [471, 134] width 142 height 15
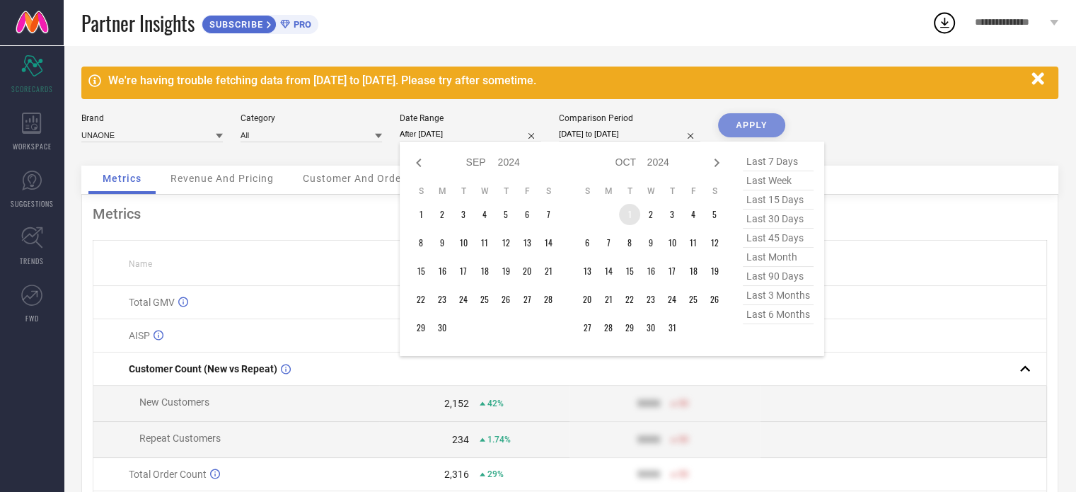
click at [628, 213] on td "1" at bounding box center [629, 214] width 21 height 21
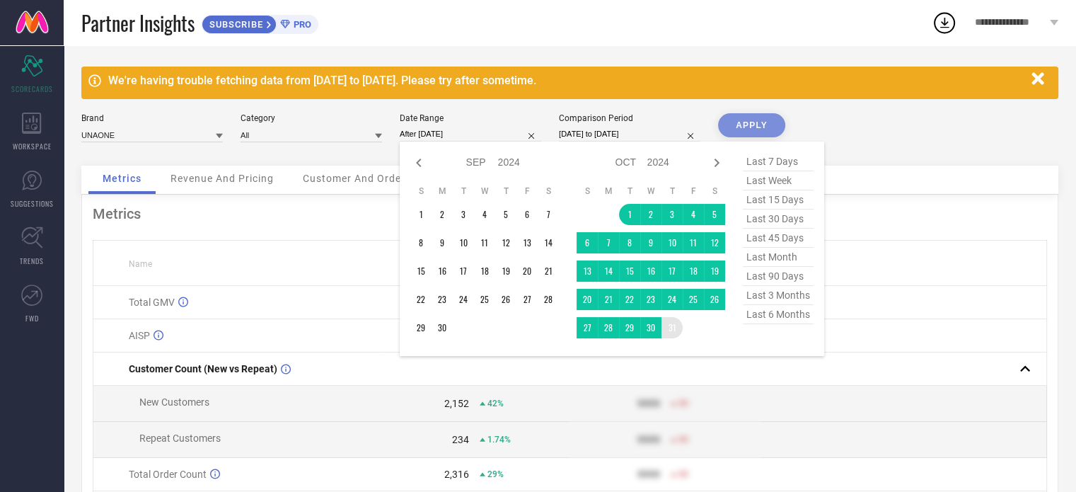
type input "[DATE] to [DATE]"
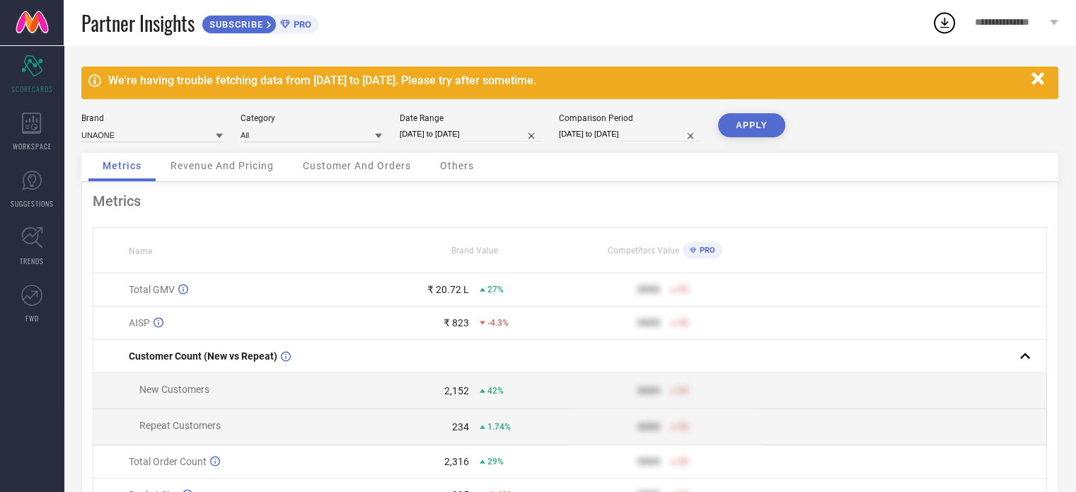
click at [752, 125] on button "APPLY" at bounding box center [751, 125] width 67 height 24
select select "7"
select select "2025"
select select "8"
select select "2025"
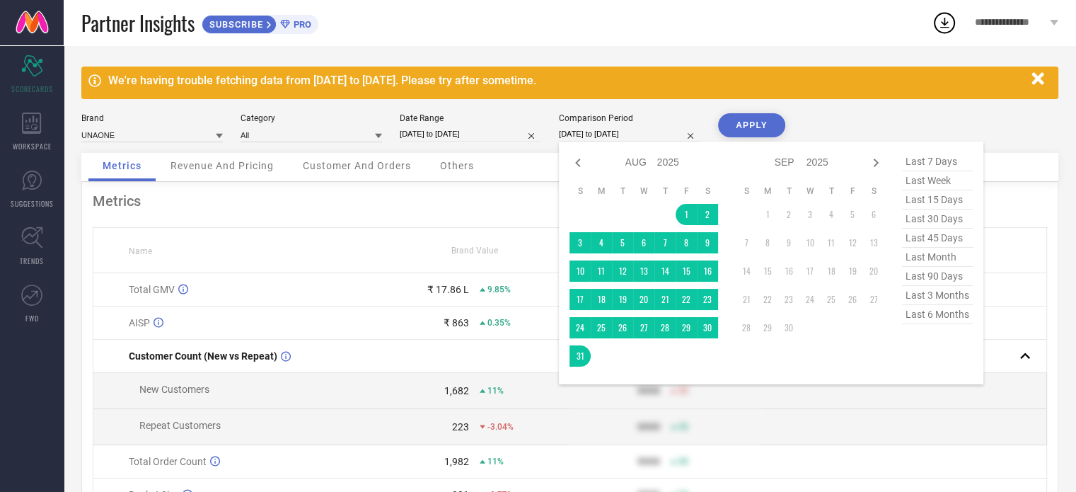
click at [619, 137] on input "[DATE] to [DATE]" at bounding box center [630, 134] width 142 height 15
click at [576, 163] on icon at bounding box center [577, 163] width 5 height 8
select select "6"
select select "2025"
select select "7"
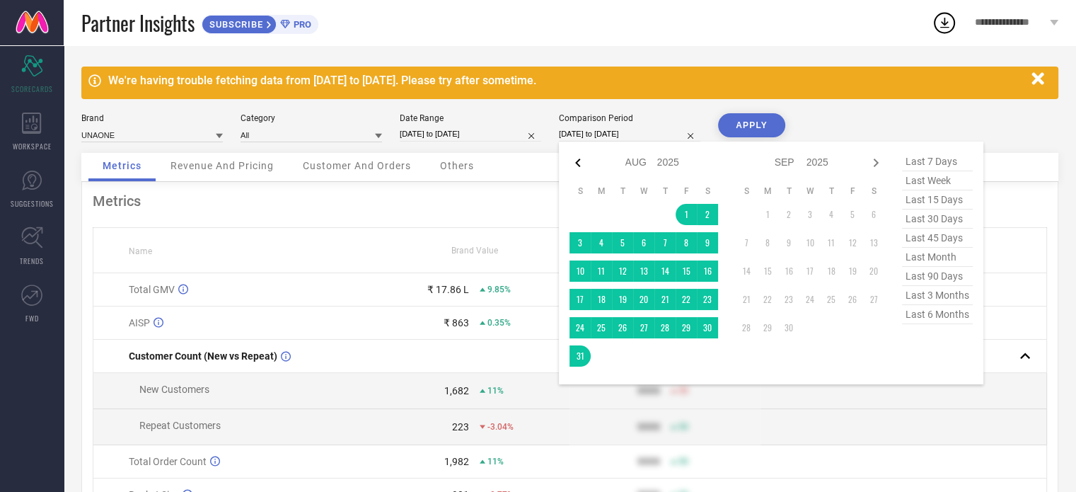
select select "2025"
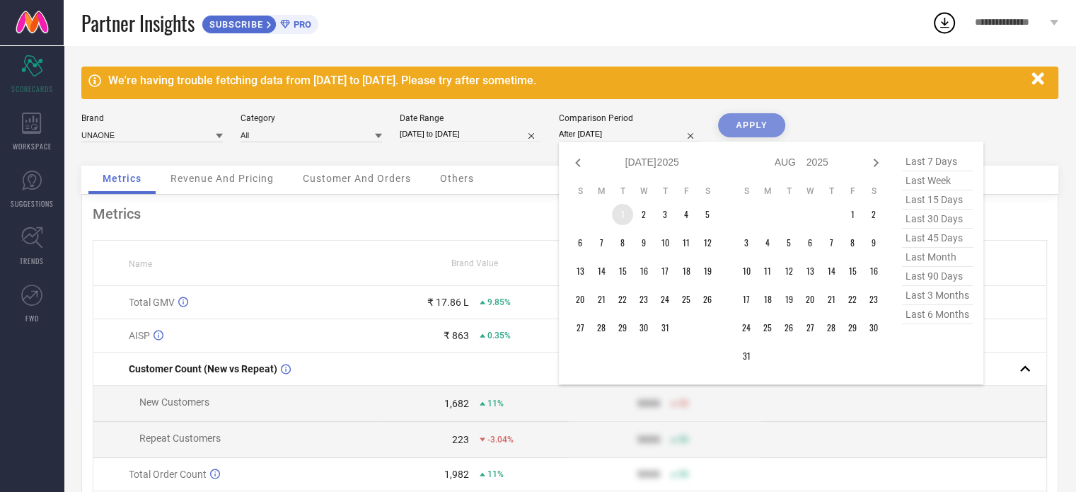
click at [626, 225] on td "1" at bounding box center [622, 214] width 21 height 21
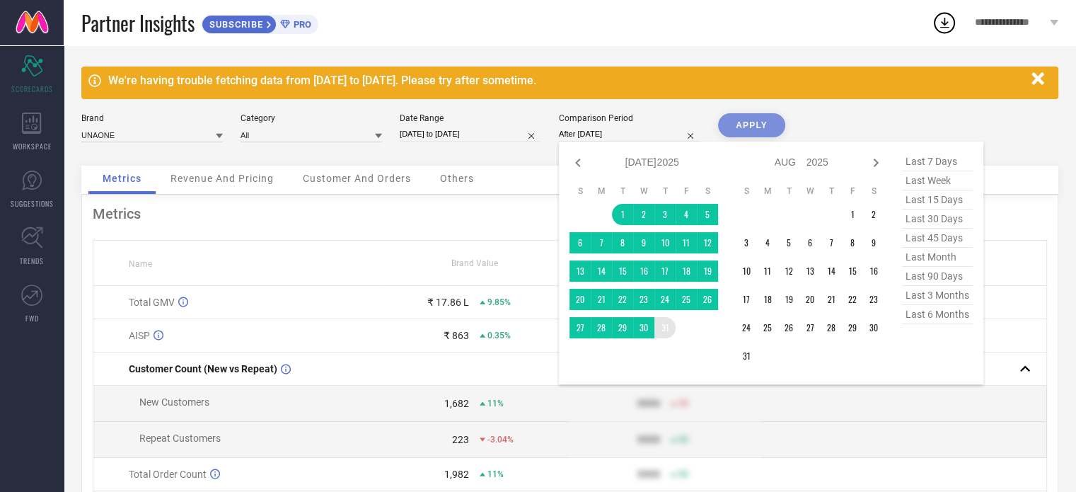
type input "[DATE] to [DATE]"
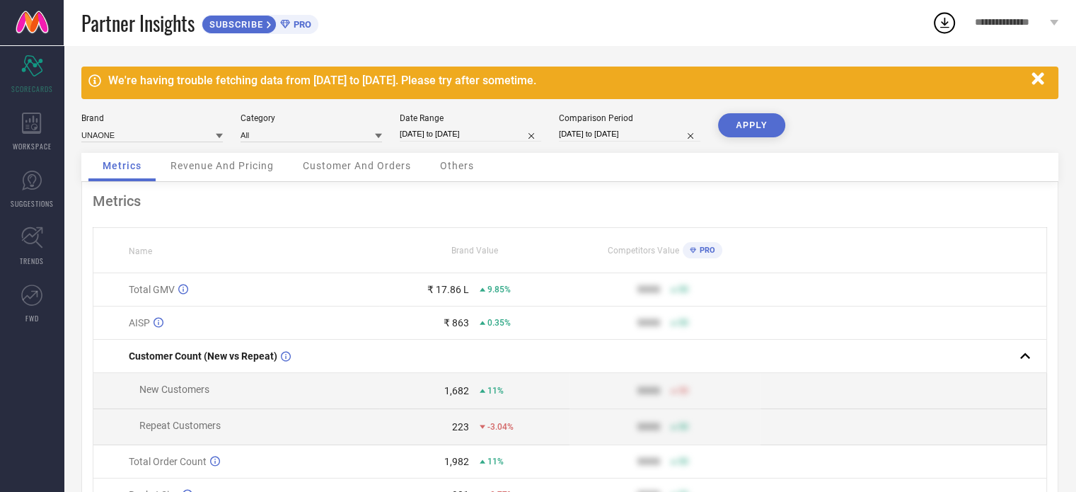
click at [746, 123] on button "APPLY" at bounding box center [751, 125] width 67 height 24
select select "9"
select select "2024"
select select "10"
select select "2024"
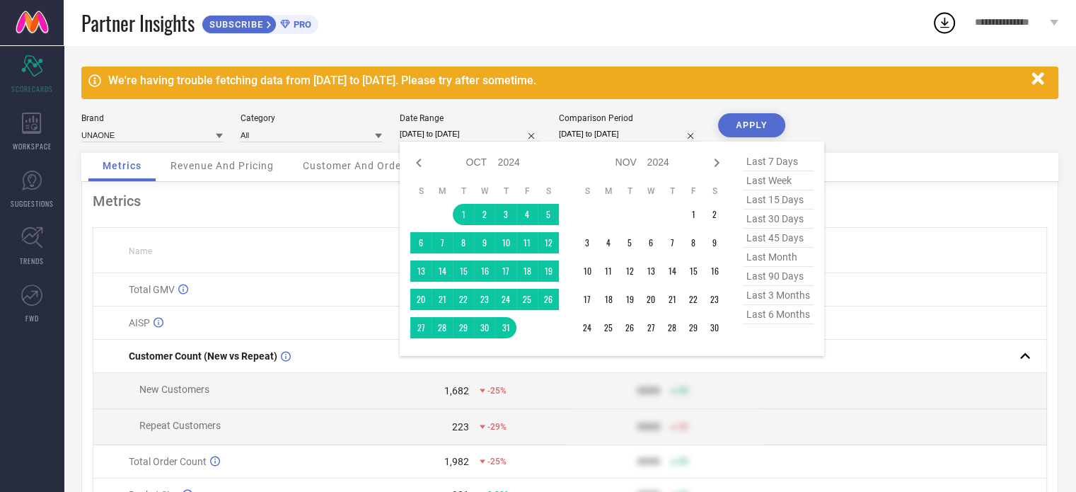
click at [482, 134] on input "[DATE] to [DATE]" at bounding box center [471, 134] width 142 height 15
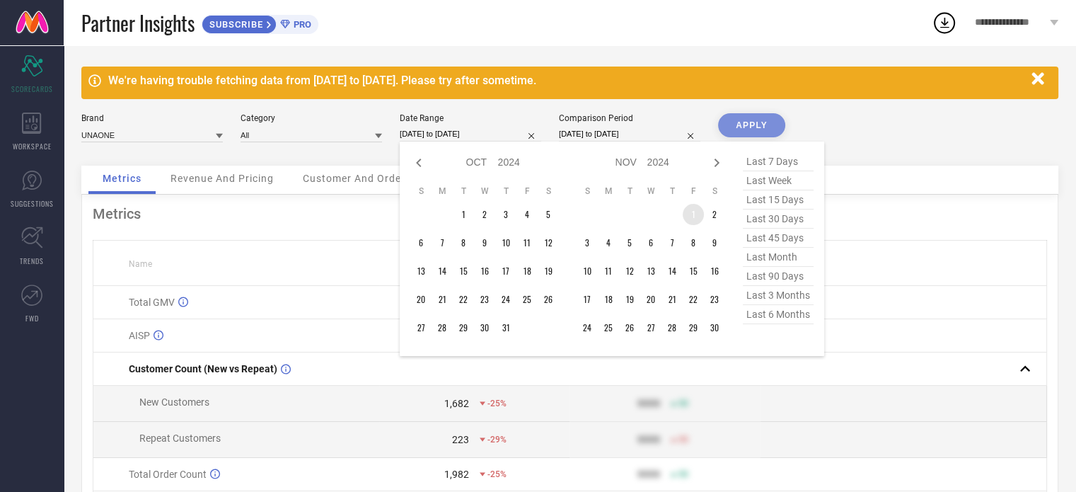
type input "After [DATE]"
click at [690, 219] on td "1" at bounding box center [693, 214] width 21 height 21
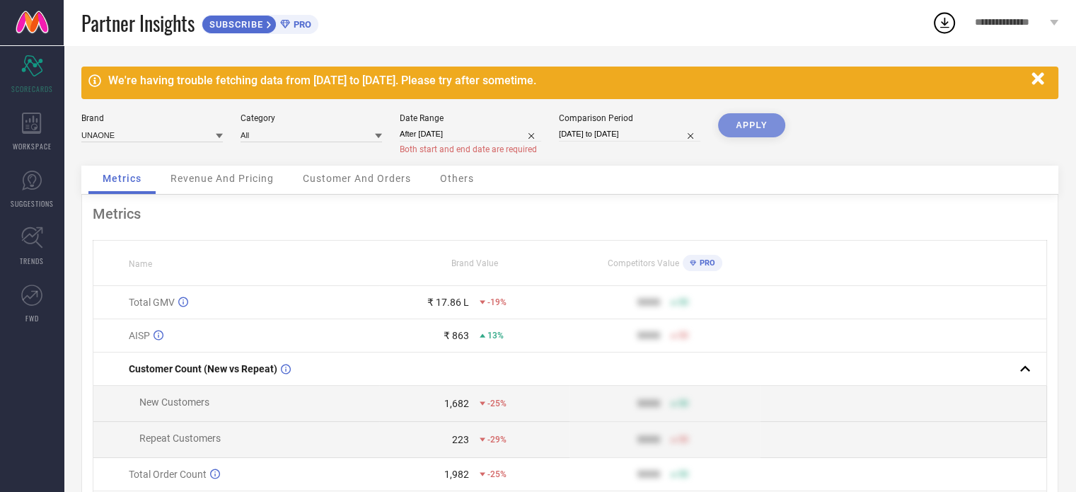
click at [504, 117] on div "Date Range" at bounding box center [471, 118] width 142 height 10
select select "10"
select select "2024"
select select "11"
select select "2024"
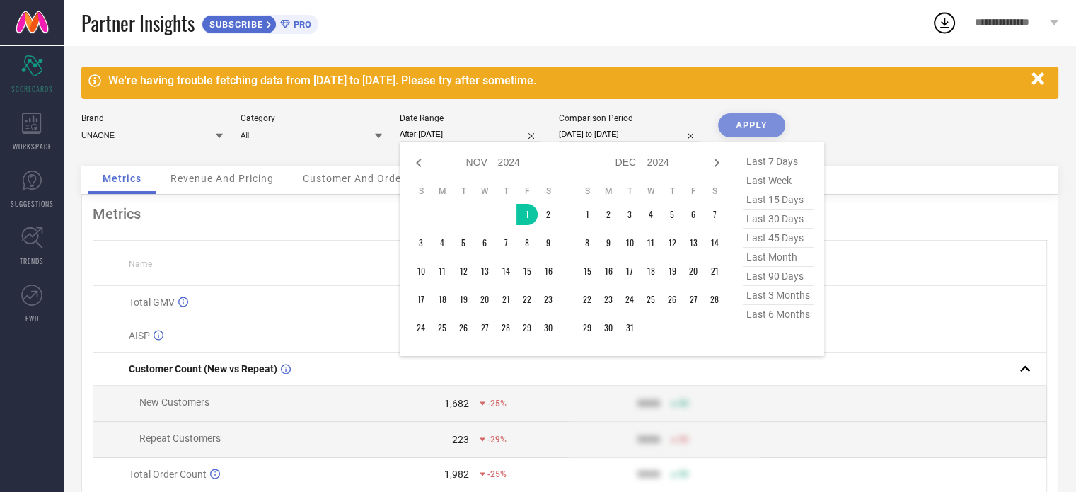
click at [464, 135] on input "After [DATE]" at bounding box center [471, 134] width 142 height 15
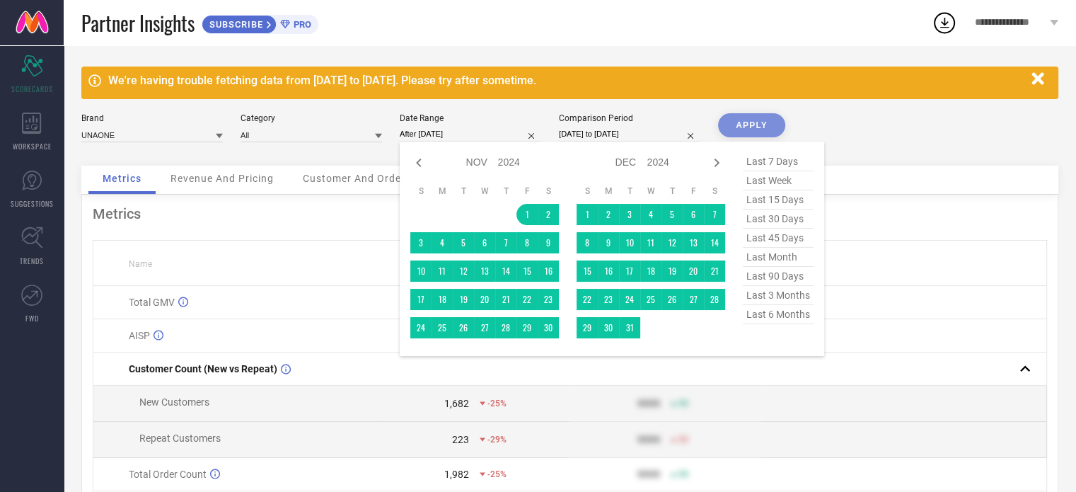
click at [427, 160] on div "Jan Feb Mar Apr May Jun [DATE] Aug Sep Oct Nov [DATE] 2015 2016 2017 2018 2019 …" at bounding box center [493, 162] width 132 height 21
click at [422, 160] on icon at bounding box center [418, 162] width 17 height 17
select select "9"
select select "2024"
select select "10"
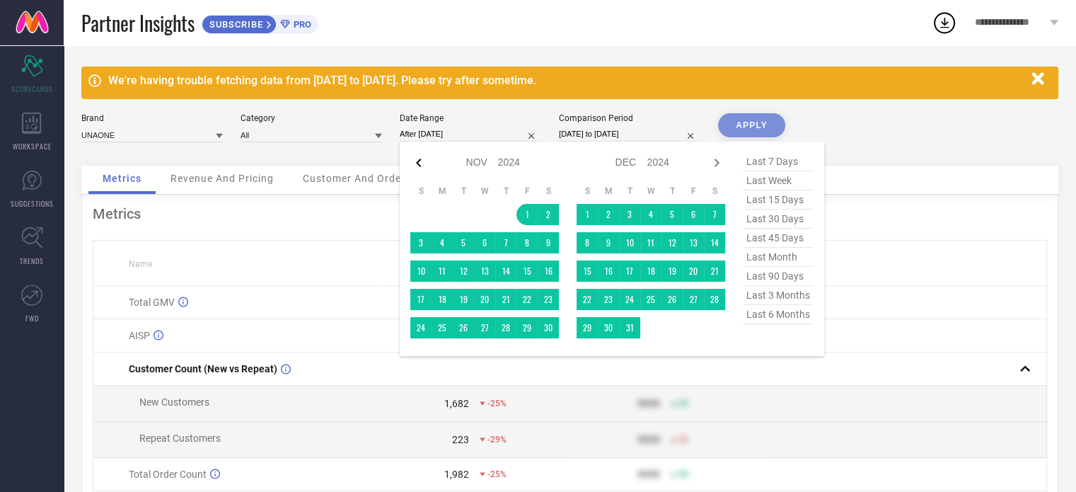
select select "2024"
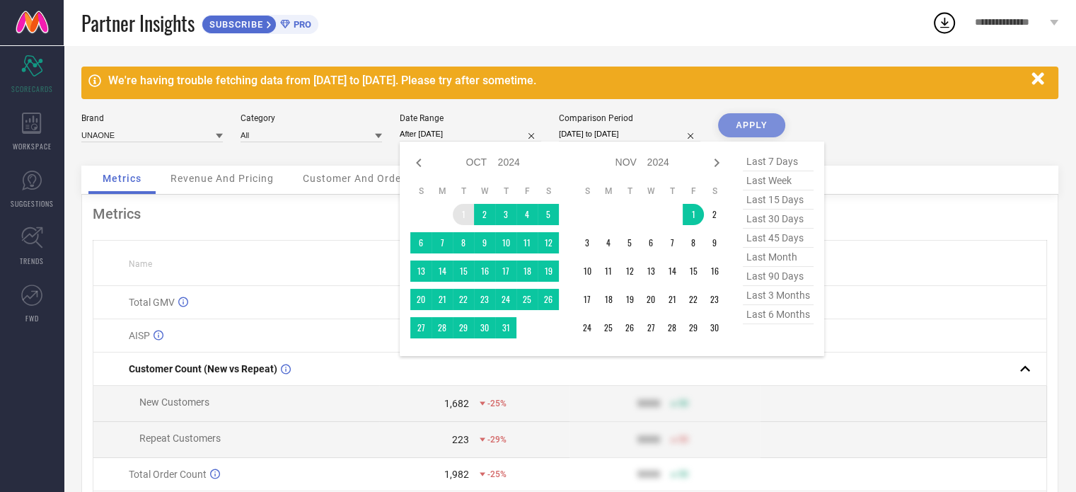
type input "[DATE] to [DATE]"
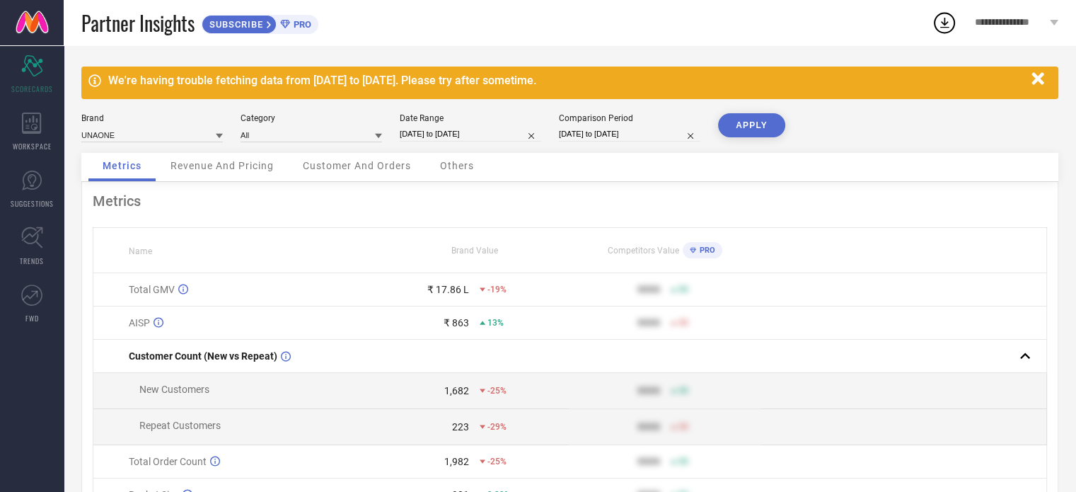
select select "9"
select select "2024"
select select "10"
select select "2024"
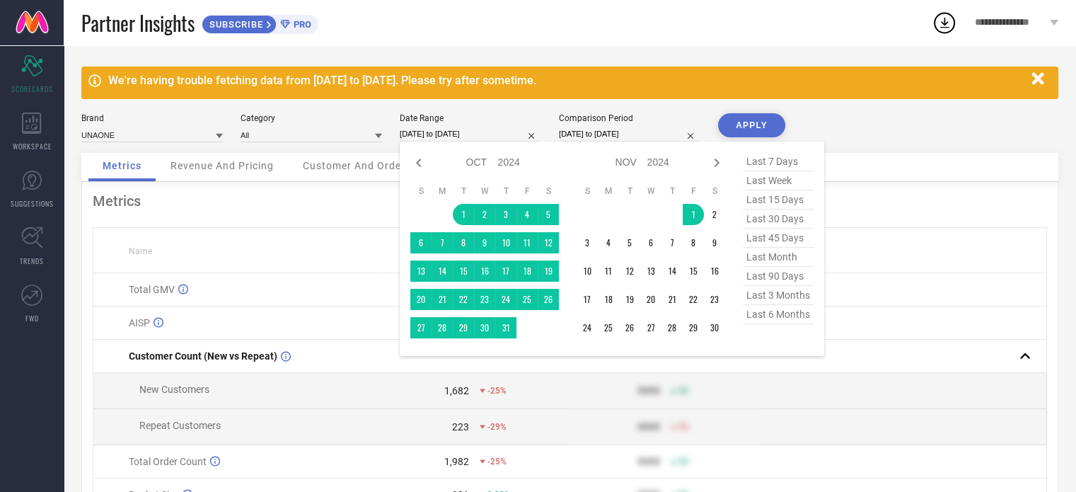
click at [487, 139] on input "[DATE] to [DATE]" at bounding box center [471, 134] width 142 height 15
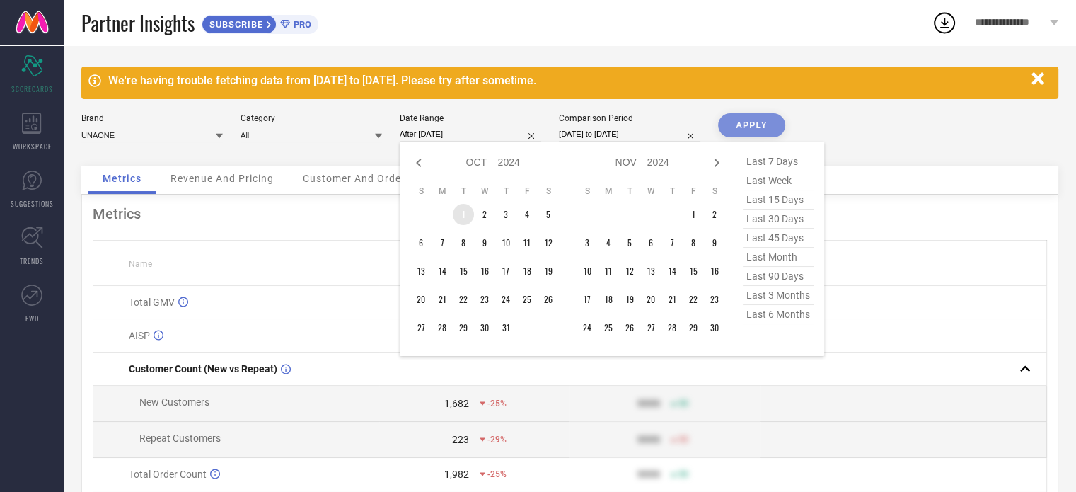
click at [463, 212] on td "1" at bounding box center [463, 214] width 21 height 21
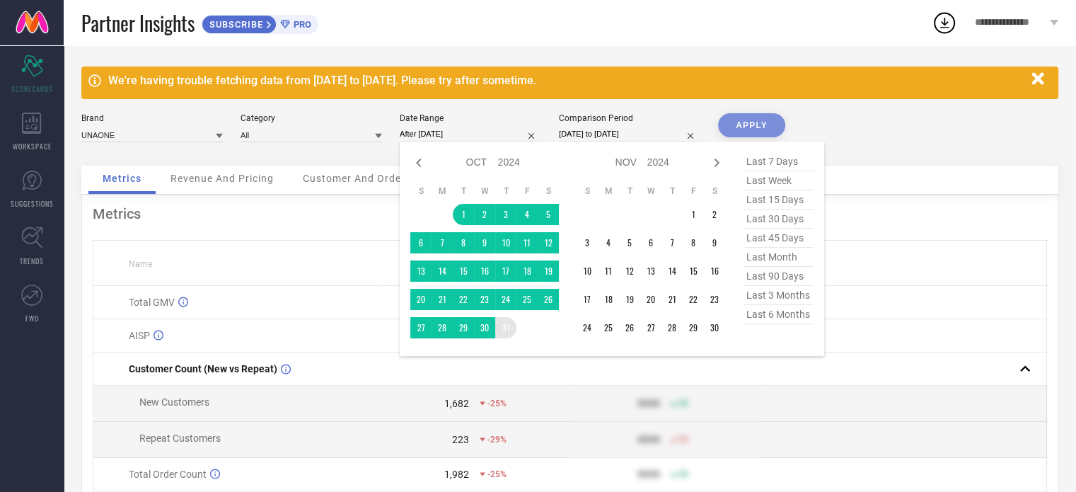
type input "[DATE] to [DATE]"
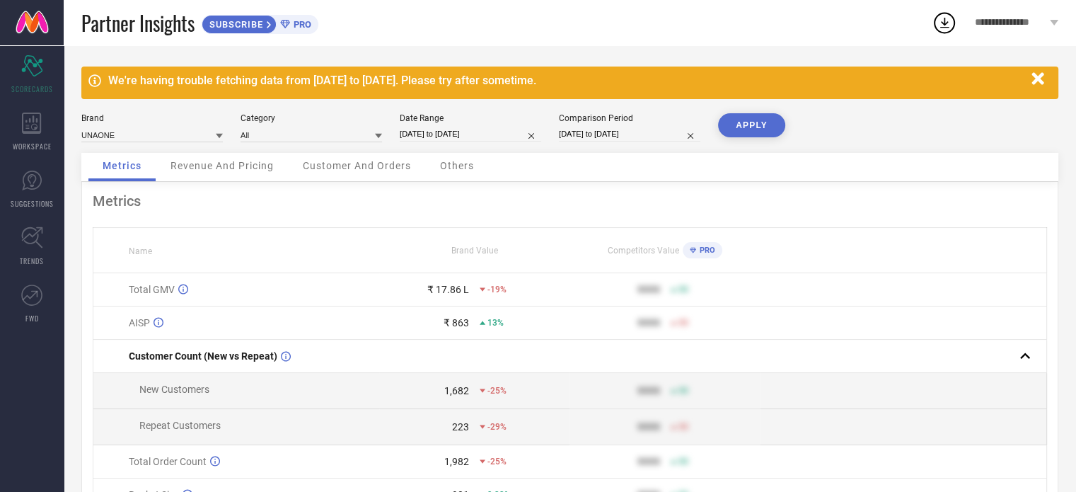
select select "6"
select select "2025"
select select "7"
select select "2025"
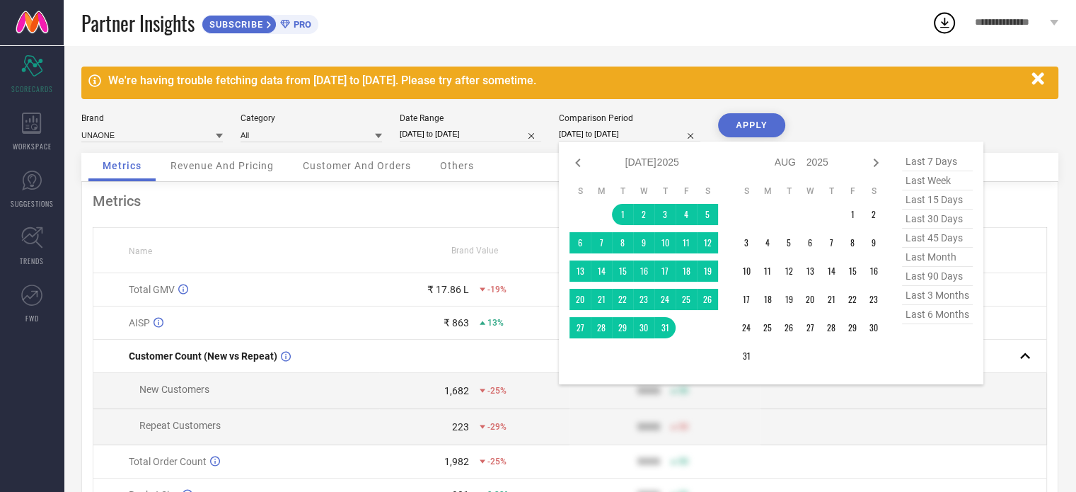
click at [607, 138] on input "[DATE] to [DATE]" at bounding box center [630, 134] width 142 height 15
click at [875, 165] on icon at bounding box center [876, 163] width 5 height 8
select select "7"
select select "2025"
select select "8"
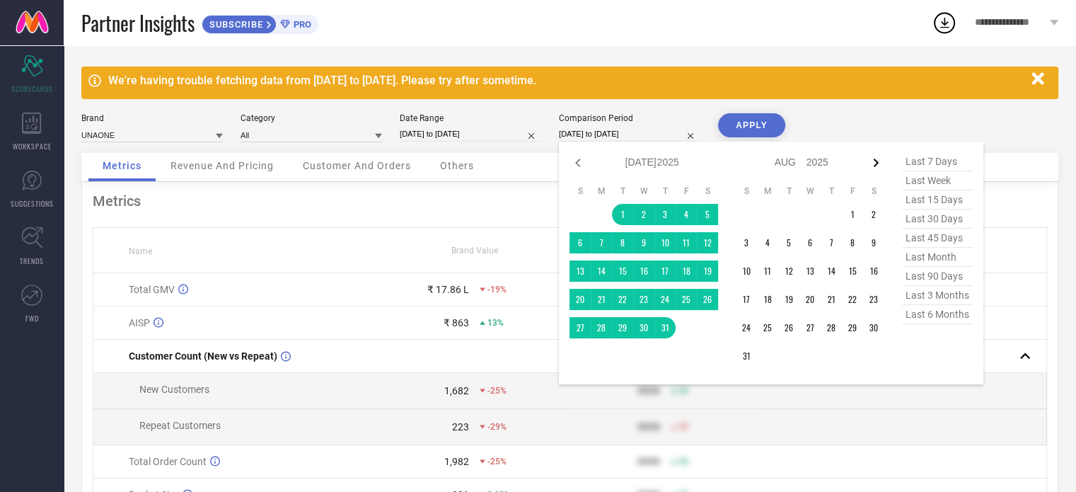
select select "2025"
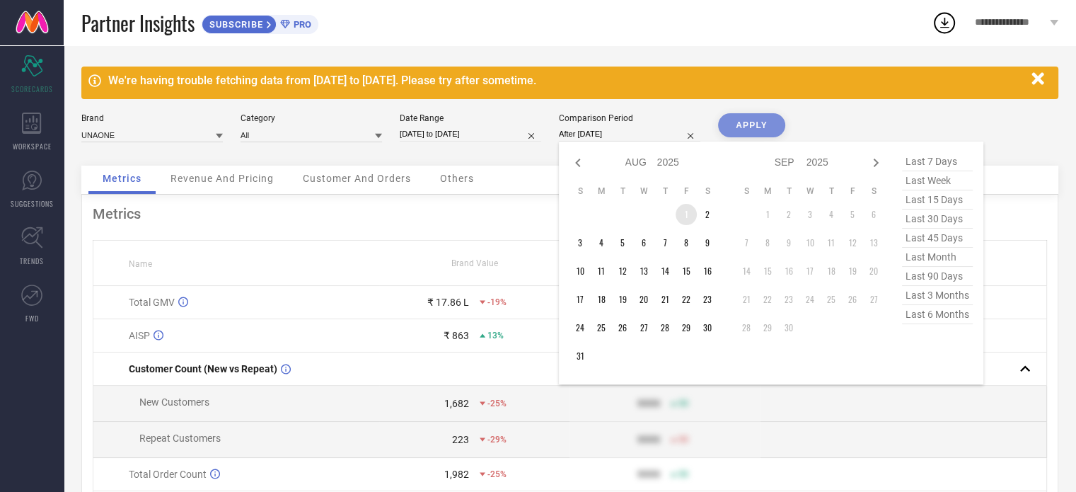
click at [690, 219] on td "1" at bounding box center [686, 214] width 21 height 21
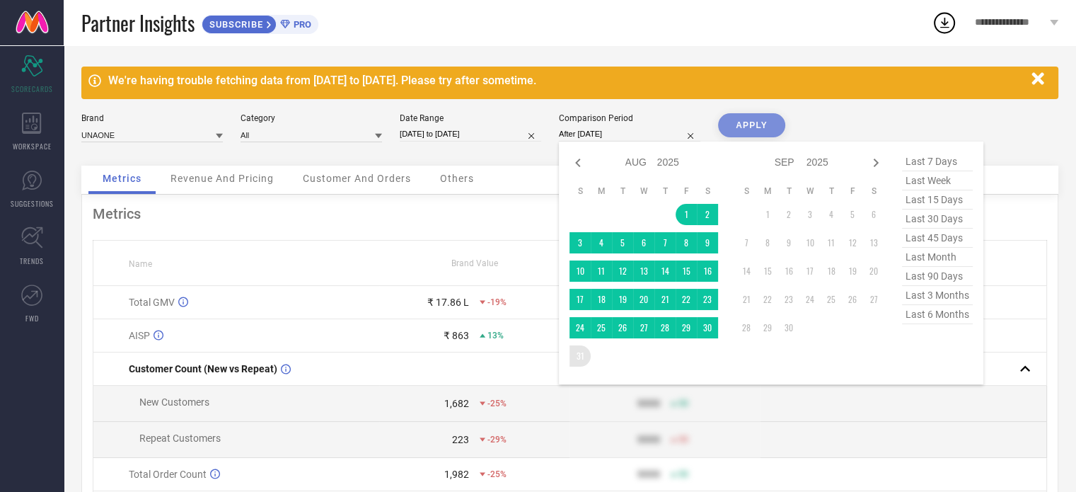
type input "[DATE] to [DATE]"
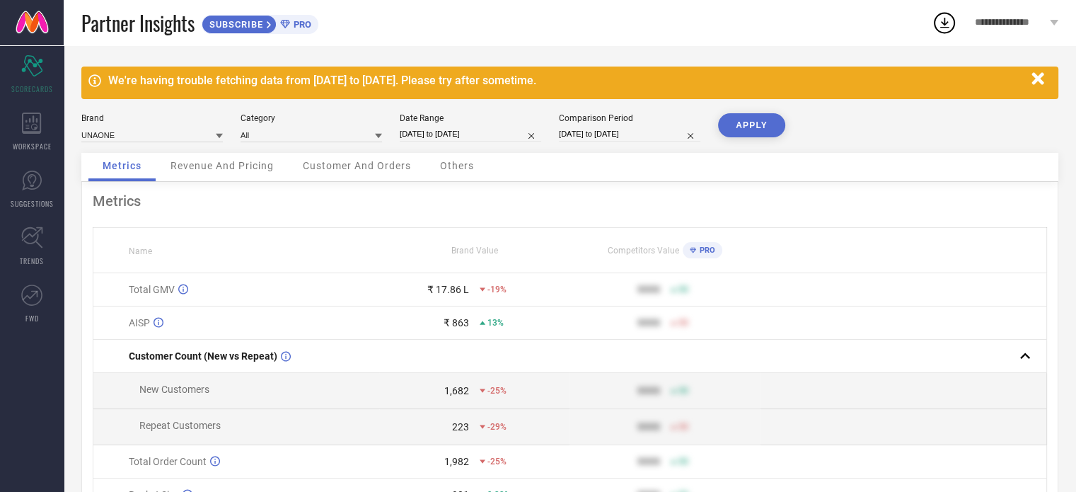
click at [747, 127] on button "APPLY" at bounding box center [751, 125] width 67 height 24
select select "9"
select select "2024"
select select "10"
select select "2024"
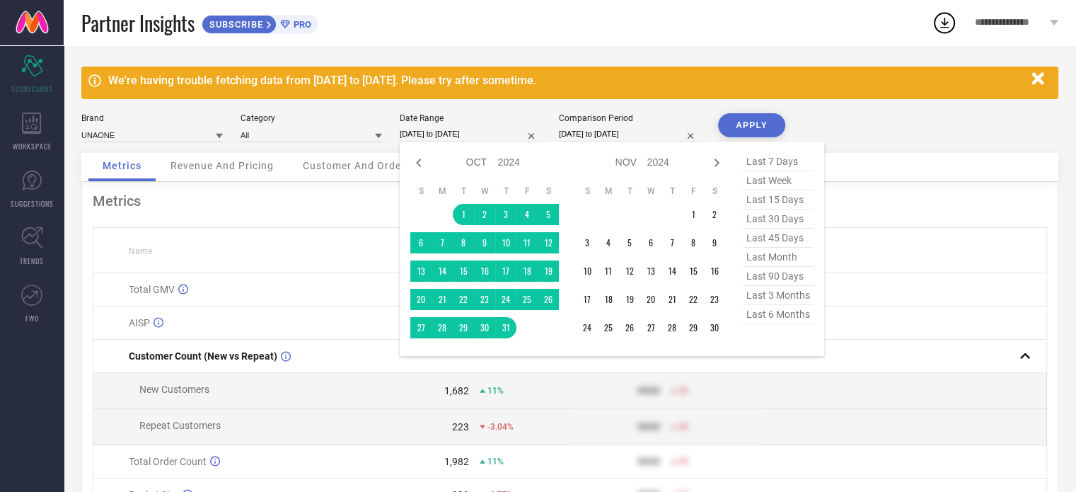
click at [482, 132] on input "[DATE] to [DATE]" at bounding box center [471, 134] width 142 height 15
type input "After [DATE]"
click at [469, 216] on td "1" at bounding box center [463, 214] width 21 height 21
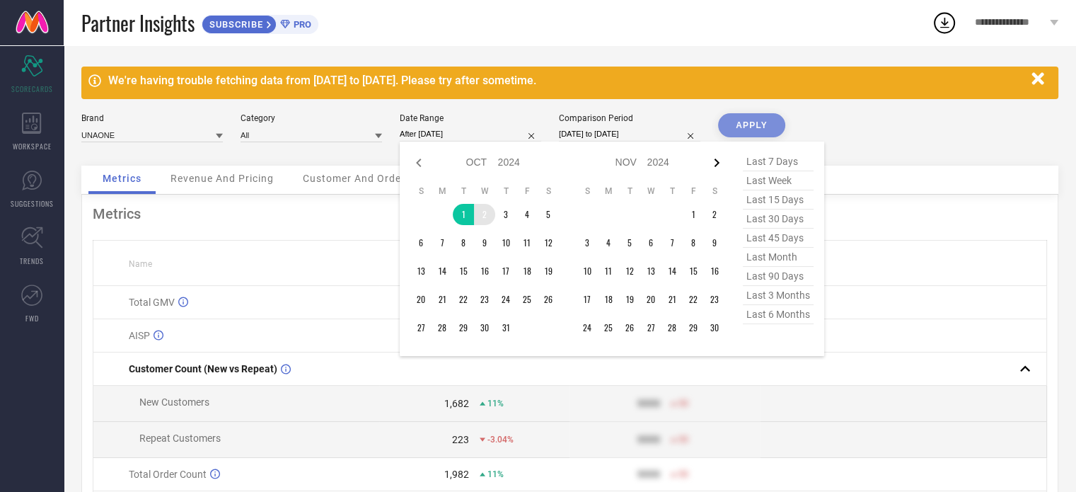
click at [720, 167] on icon at bounding box center [716, 162] width 17 height 17
select select "11"
select select "2024"
select select "2025"
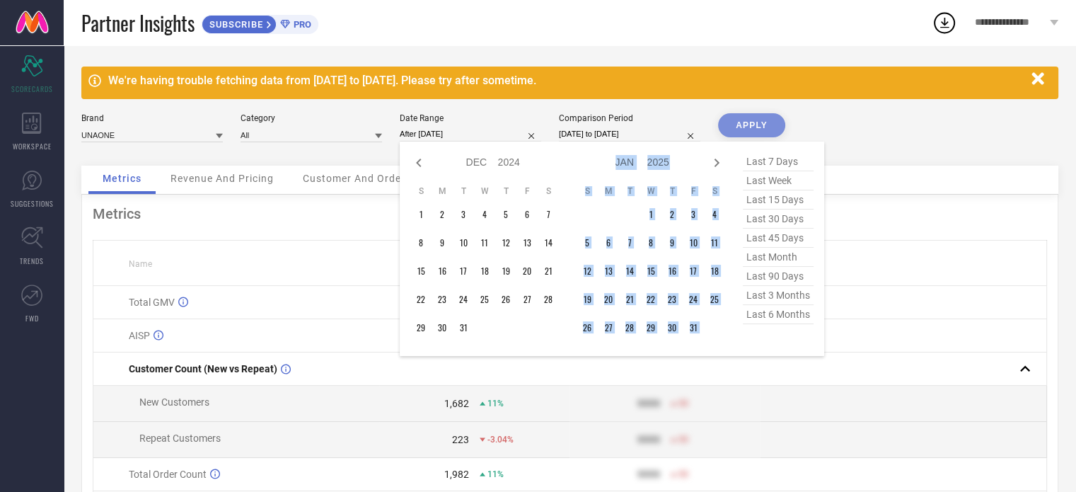
click at [720, 167] on icon at bounding box center [716, 162] width 17 height 17
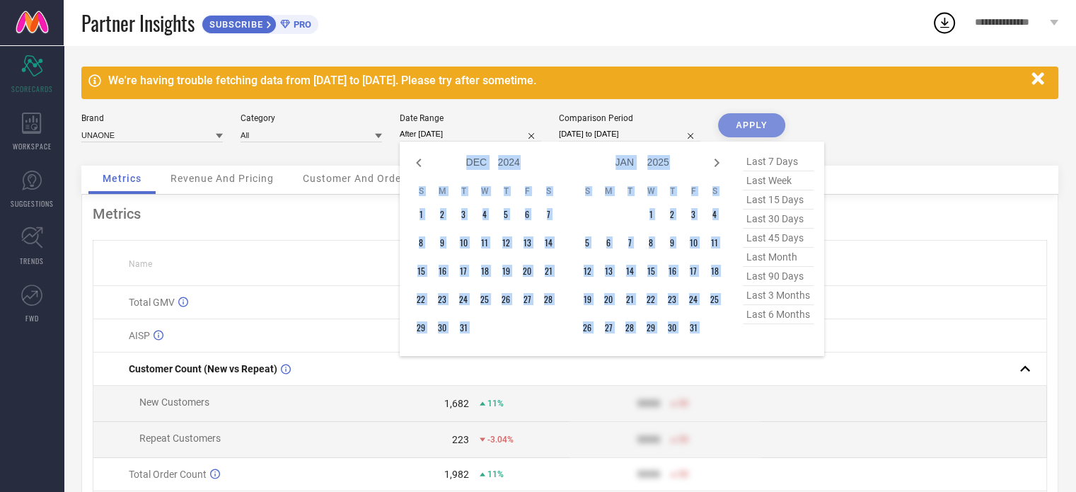
select select "1"
select select "2025"
select select "2"
select select "2025"
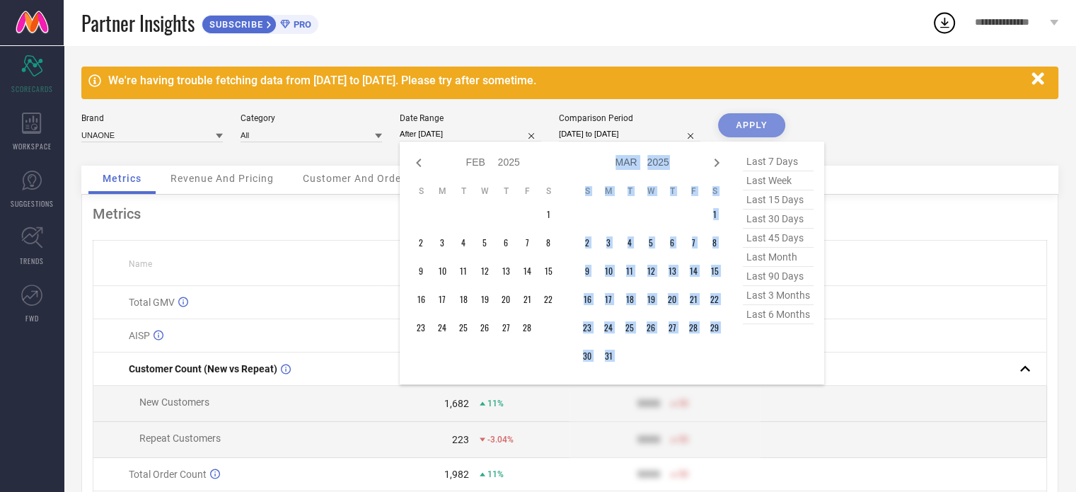
click at [720, 167] on icon at bounding box center [716, 162] width 17 height 17
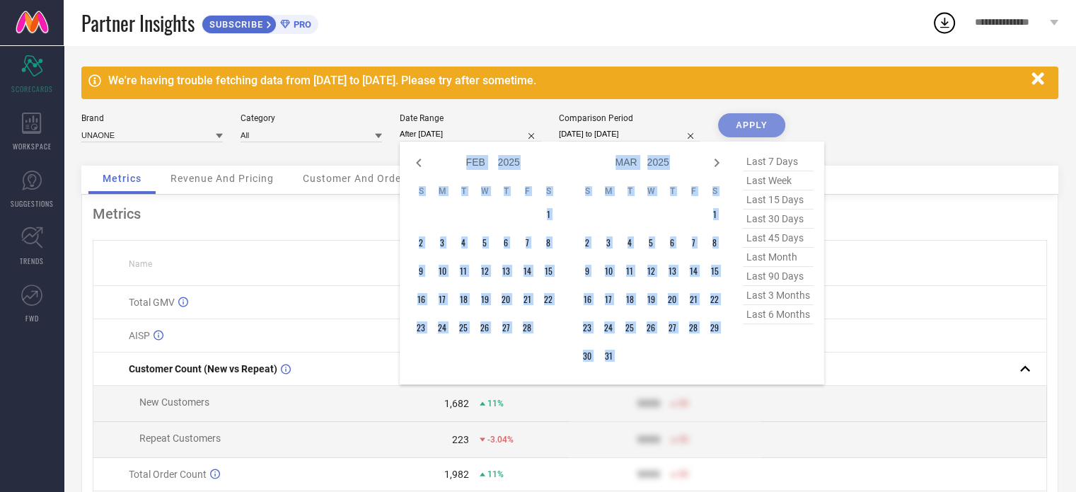
select select "3"
select select "2025"
select select "4"
select select "2025"
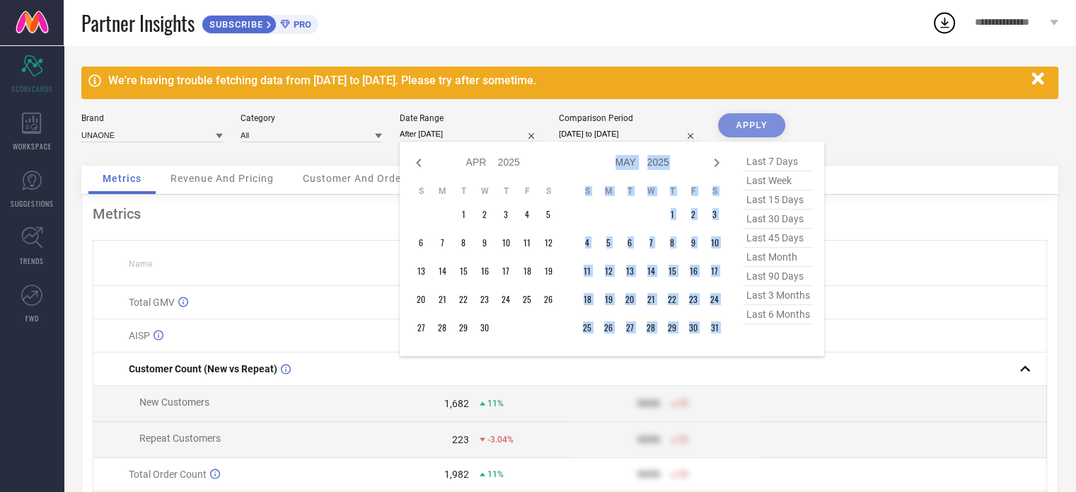
click at [720, 167] on icon at bounding box center [716, 162] width 17 height 17
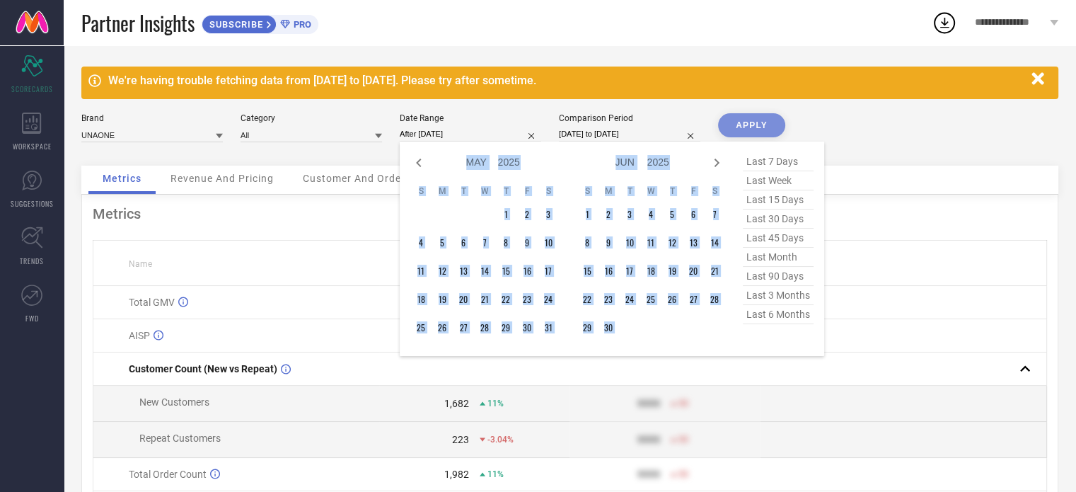
click at [720, 167] on icon at bounding box center [716, 162] width 17 height 17
select select "5"
select select "2025"
select select "6"
select select "2025"
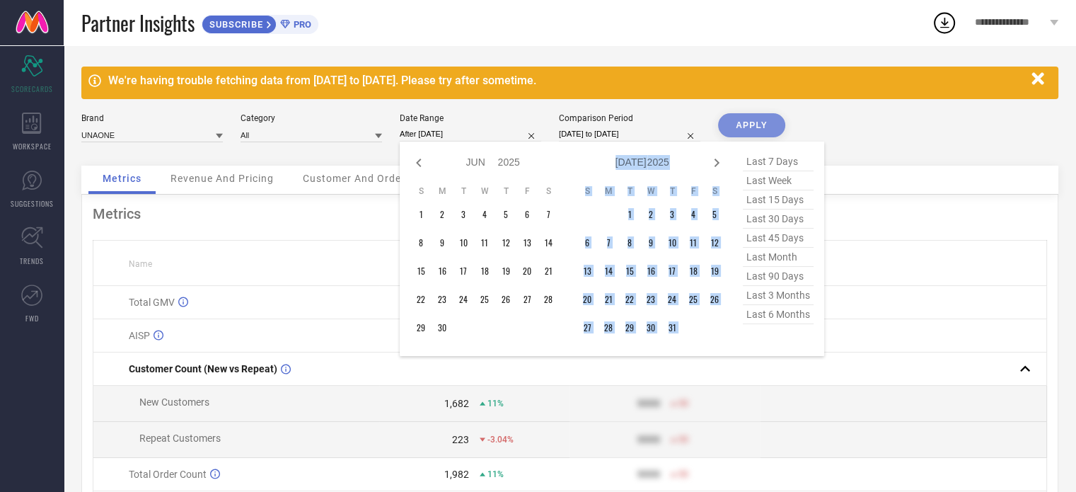
click at [720, 167] on icon at bounding box center [716, 162] width 17 height 17
select select "6"
select select "2025"
select select "7"
select select "2025"
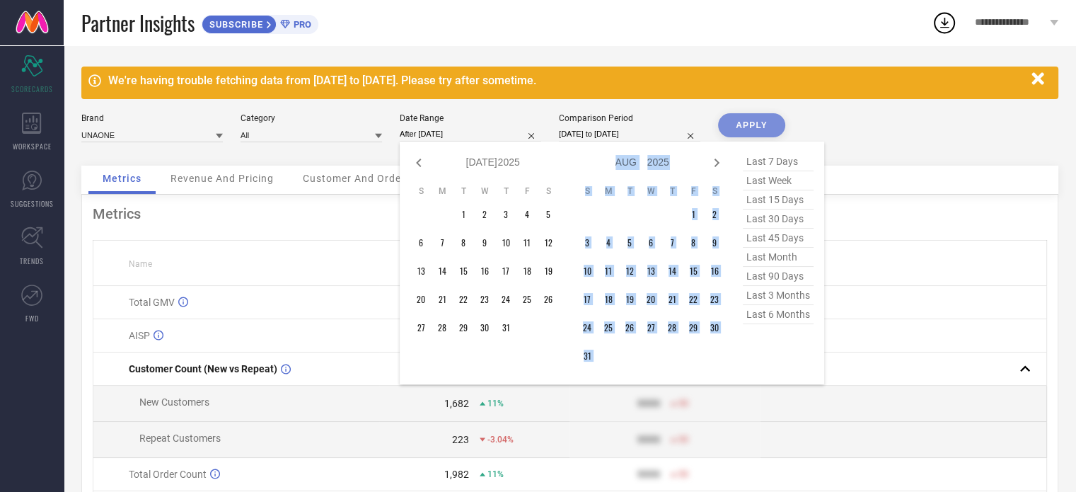
click at [720, 167] on icon at bounding box center [716, 162] width 17 height 17
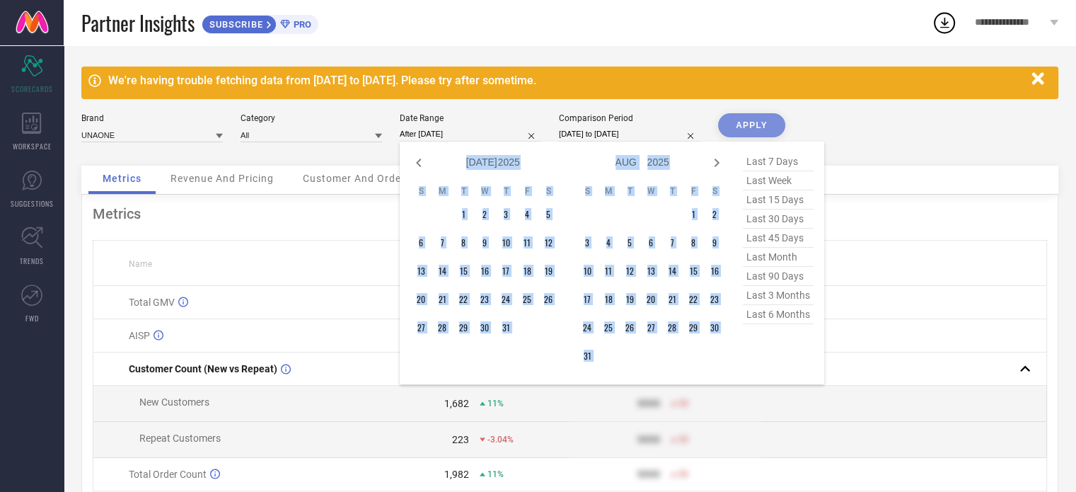
select select "8"
select select "2025"
select select "9"
select select "2025"
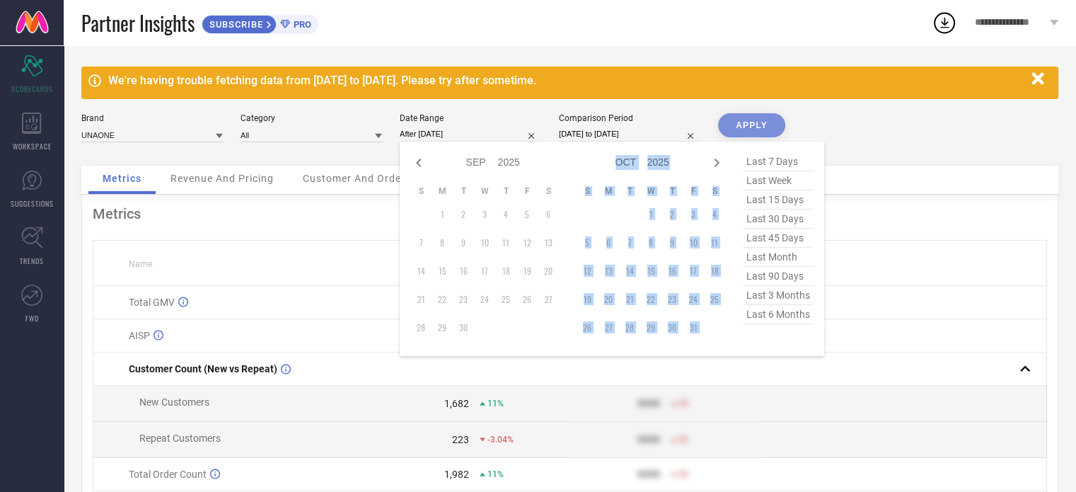
click at [720, 167] on icon at bounding box center [716, 162] width 17 height 17
select select "9"
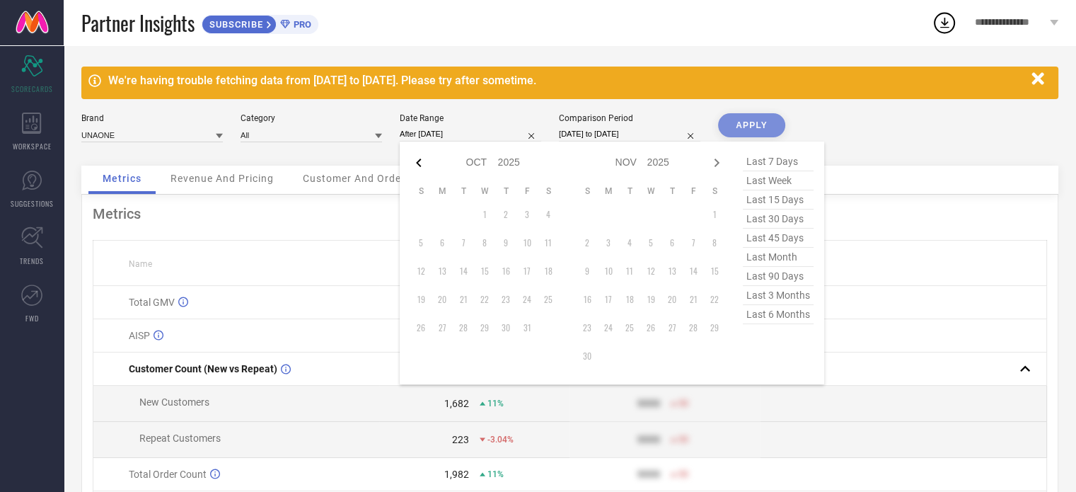
click at [415, 159] on icon at bounding box center [418, 162] width 17 height 17
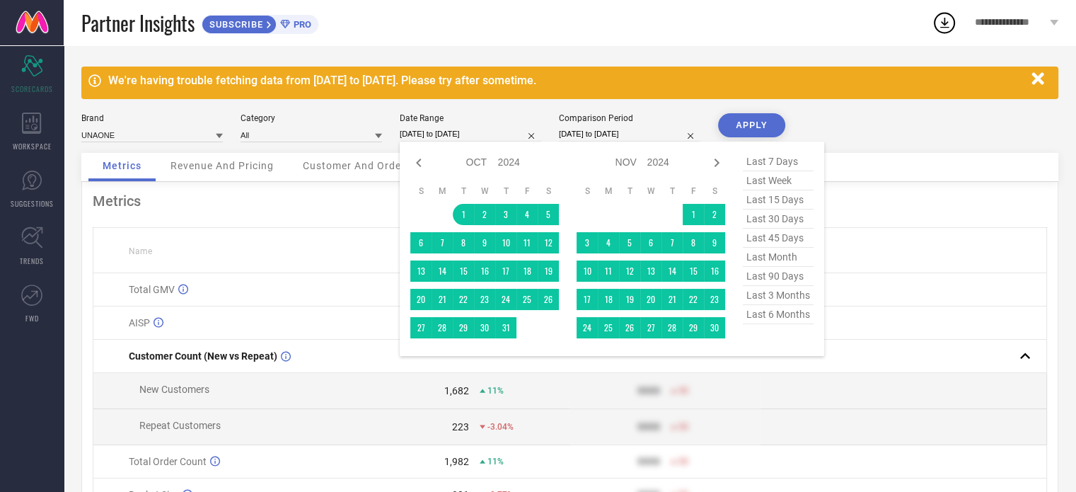
click at [483, 136] on input "[DATE] to [DATE]" at bounding box center [471, 134] width 142 height 15
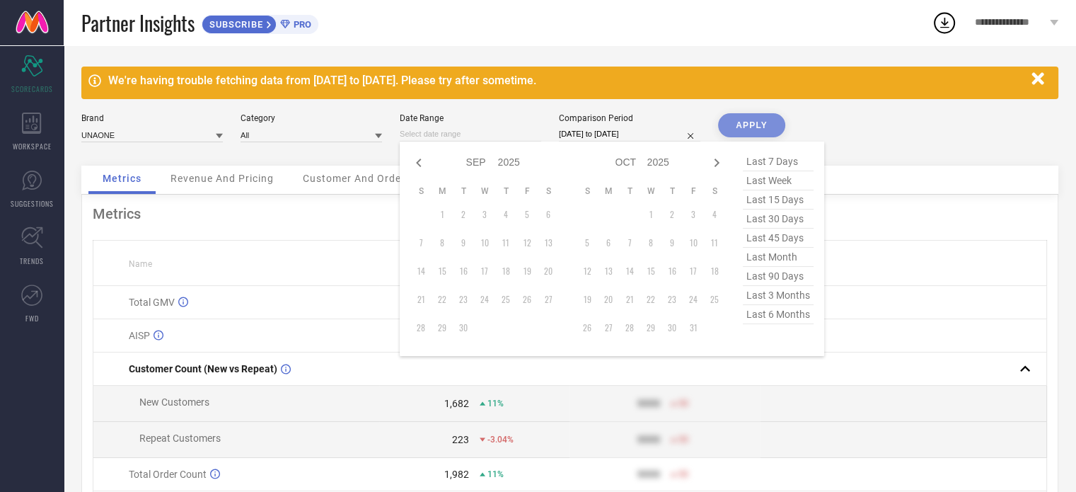
click at [480, 137] on input at bounding box center [471, 134] width 142 height 15
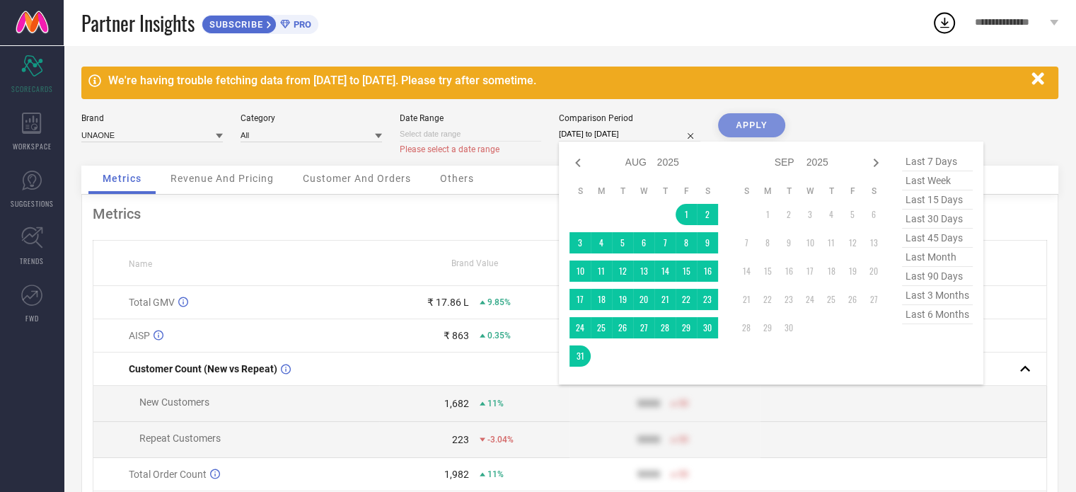
click at [608, 138] on input "[DATE] to [DATE]" at bounding box center [630, 134] width 142 height 15
click at [579, 156] on icon at bounding box center [578, 162] width 17 height 17
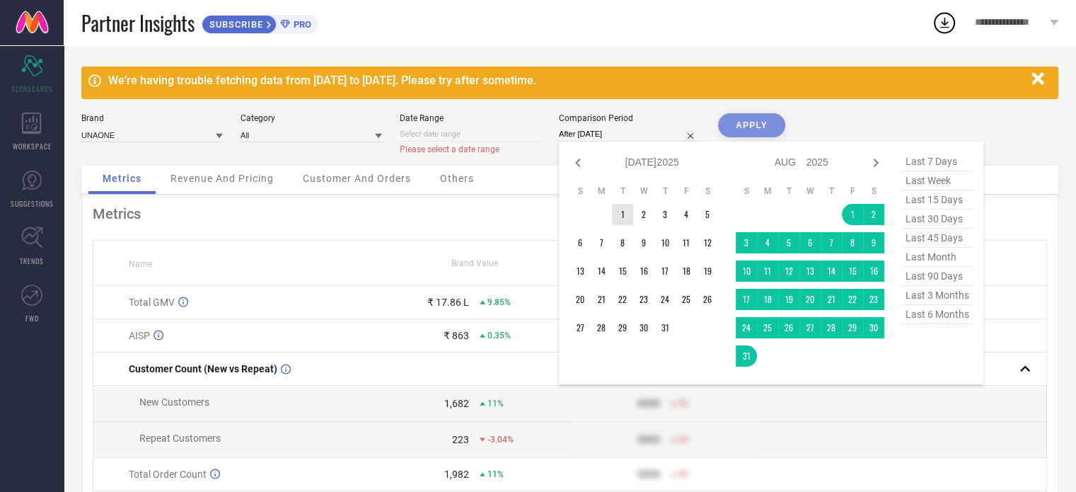
click at [627, 217] on td "1" at bounding box center [622, 214] width 21 height 21
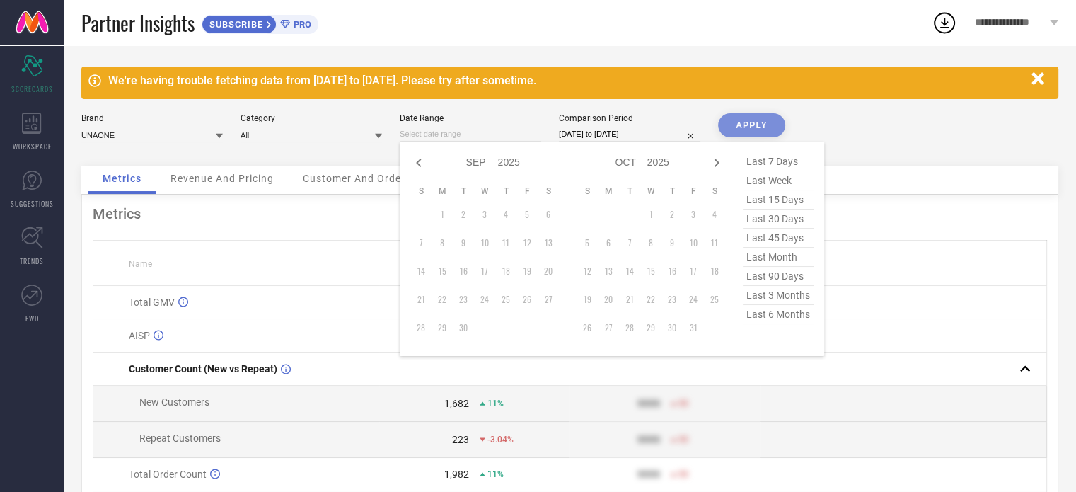
click at [494, 133] on input at bounding box center [471, 134] width 142 height 15
click at [418, 159] on icon at bounding box center [418, 162] width 17 height 17
click at [529, 220] on td "1" at bounding box center [527, 214] width 21 height 21
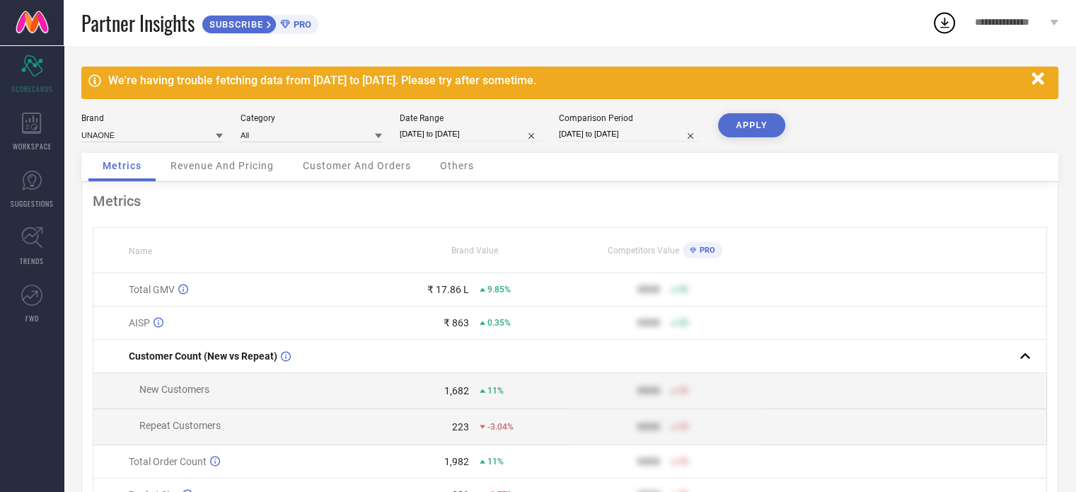
click at [763, 122] on button "APPLY" at bounding box center [751, 125] width 67 height 24
click at [749, 161] on div "Metrics Revenue And Pricing Customer And Orders Others" at bounding box center [569, 167] width 977 height 29
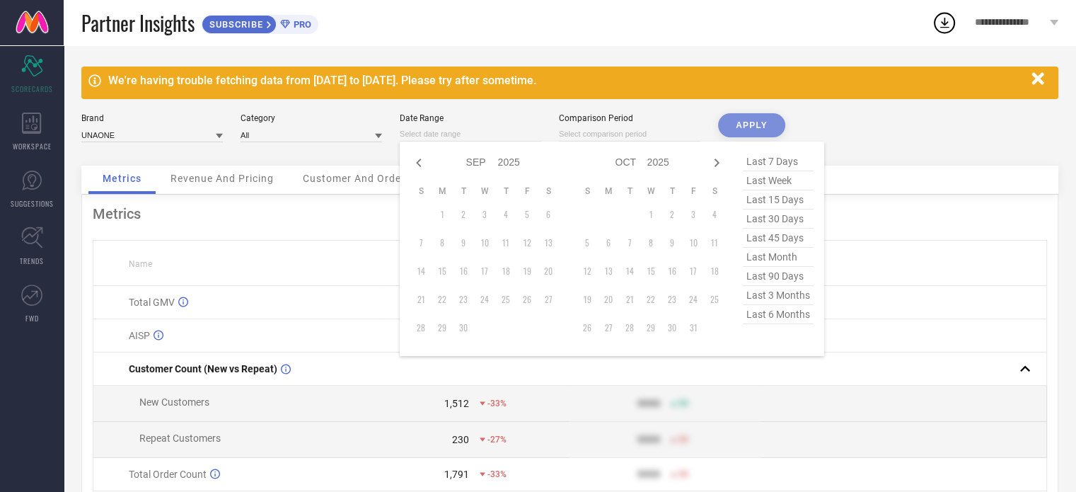
click at [476, 138] on input at bounding box center [471, 134] width 142 height 15
click at [422, 158] on icon at bounding box center [418, 162] width 17 height 17
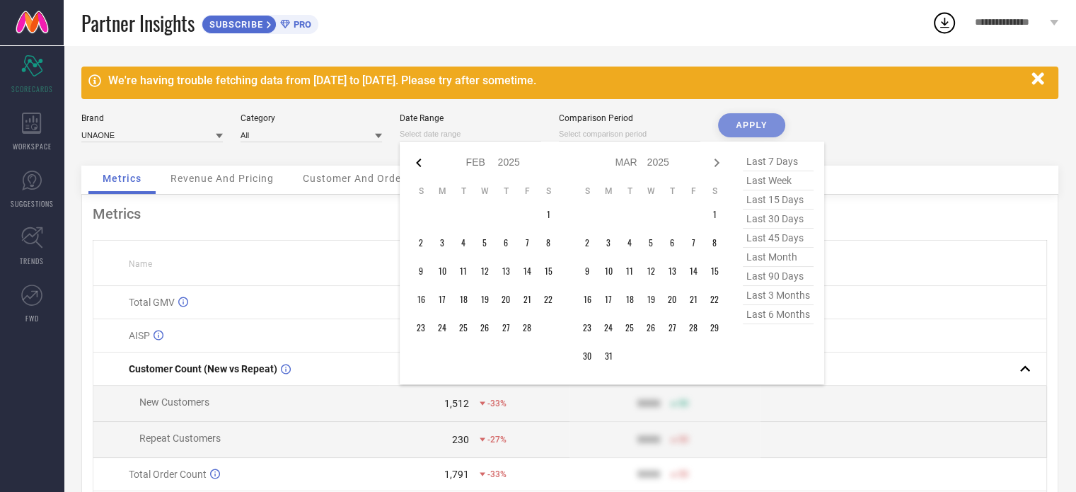
click at [420, 161] on icon at bounding box center [418, 162] width 17 height 17
click at [419, 214] on td "1" at bounding box center [420, 214] width 21 height 21
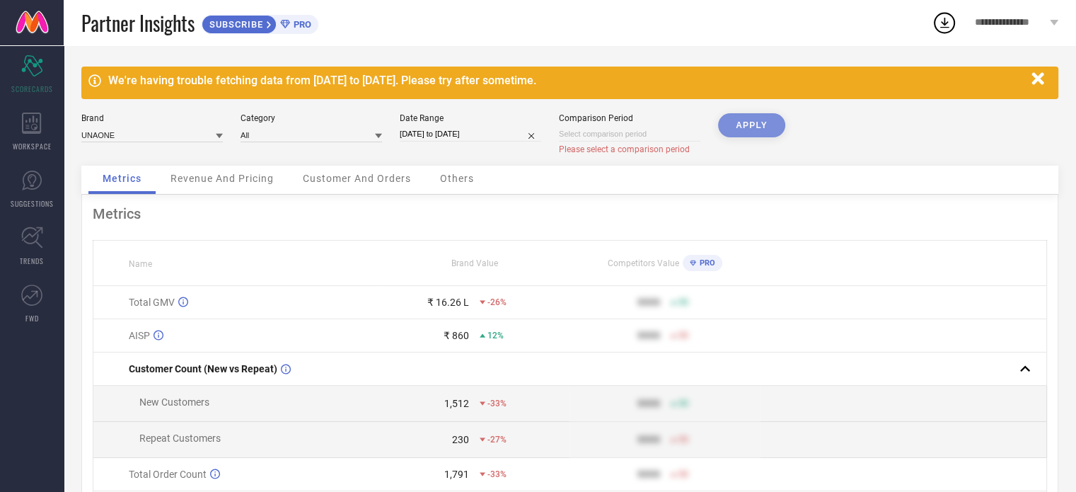
click at [658, 135] on input at bounding box center [630, 134] width 142 height 15
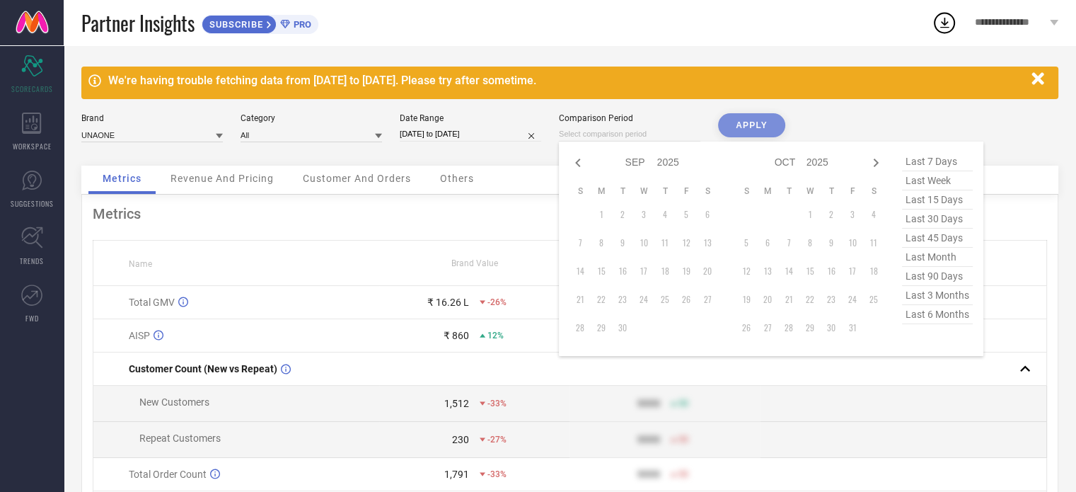
click at [576, 171] on div "Jan Feb Mar Apr May Jun [DATE] Aug Sep Oct Nov [DATE] 2016 2017 2018 2019 2020 …" at bounding box center [644, 162] width 149 height 21
click at [576, 161] on icon at bounding box center [578, 162] width 17 height 17
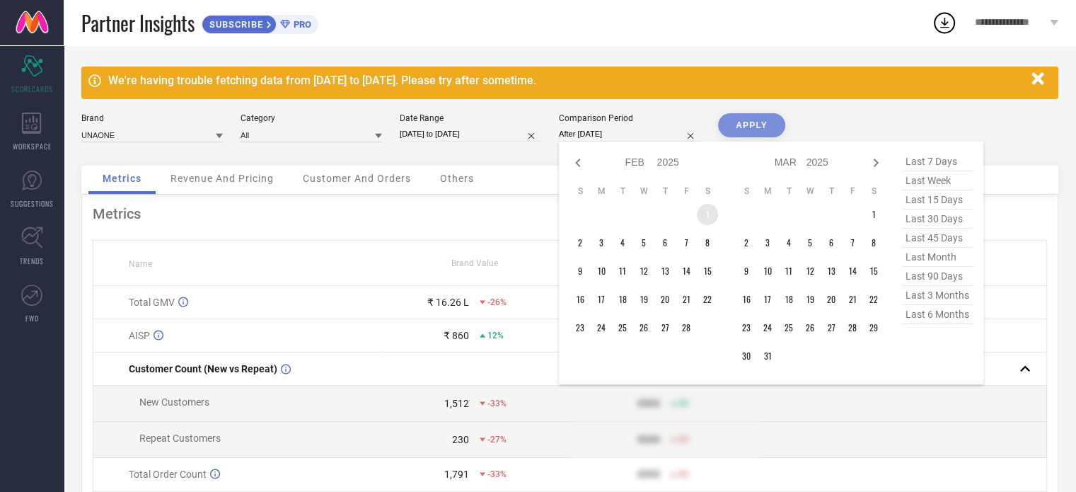
click at [708, 215] on td "1" at bounding box center [707, 214] width 21 height 21
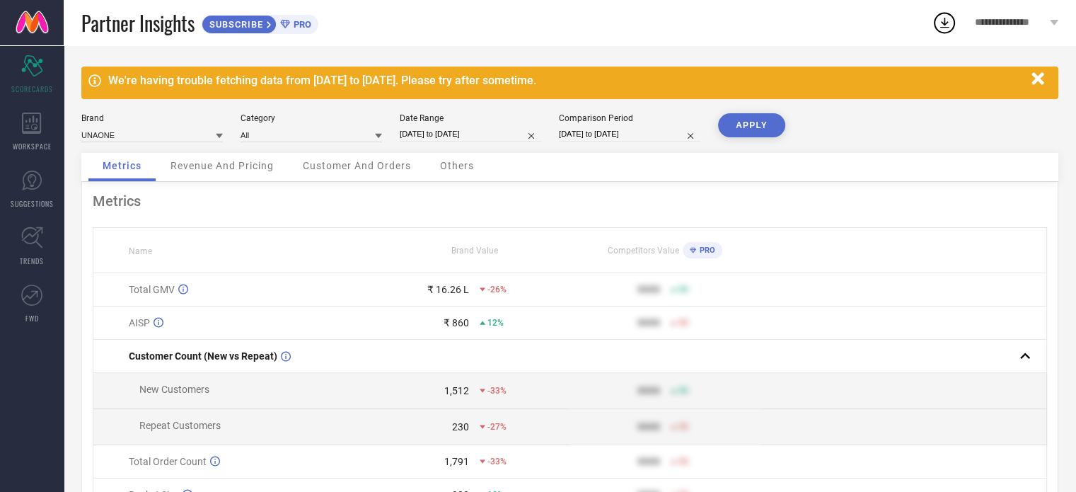
click at [619, 122] on div "Comparison Period" at bounding box center [630, 118] width 142 height 10
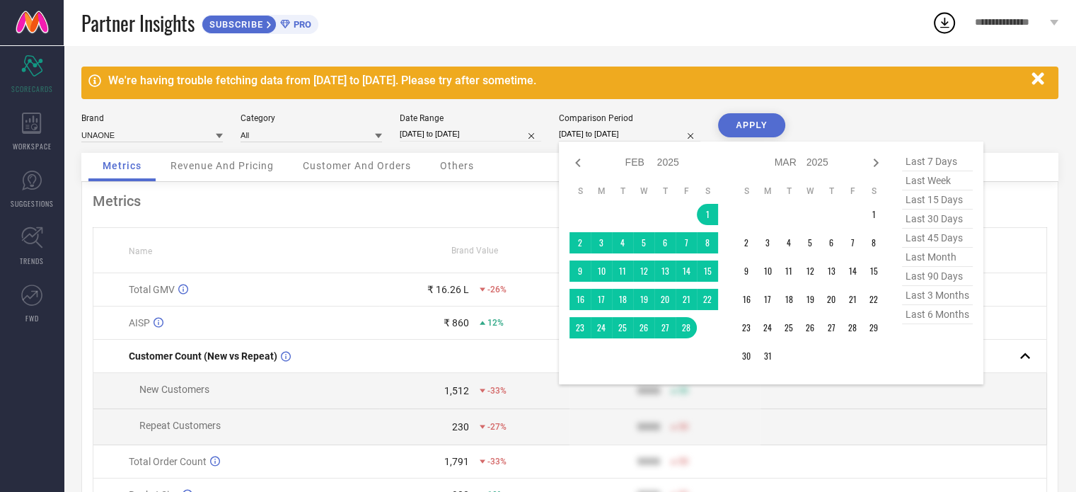
click at [614, 132] on input "[DATE] to [DATE]" at bounding box center [630, 134] width 142 height 15
click at [582, 166] on icon at bounding box center [578, 162] width 17 height 17
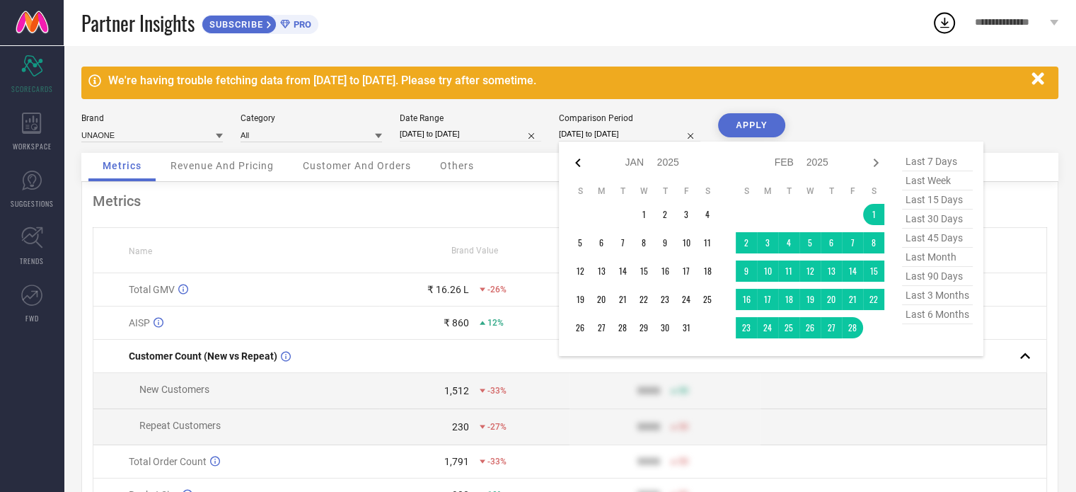
click at [582, 166] on icon at bounding box center [578, 162] width 17 height 17
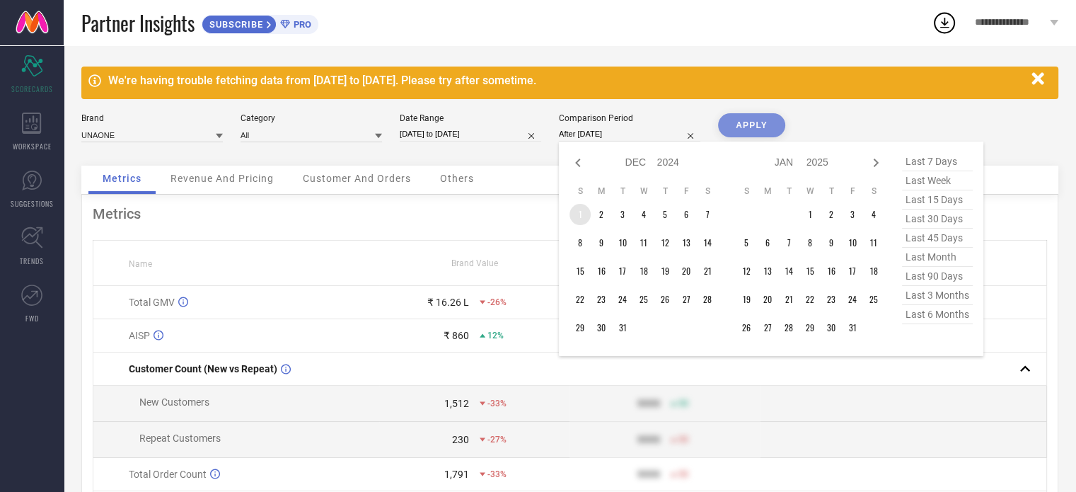
click at [585, 223] on td "1" at bounding box center [580, 214] width 21 height 21
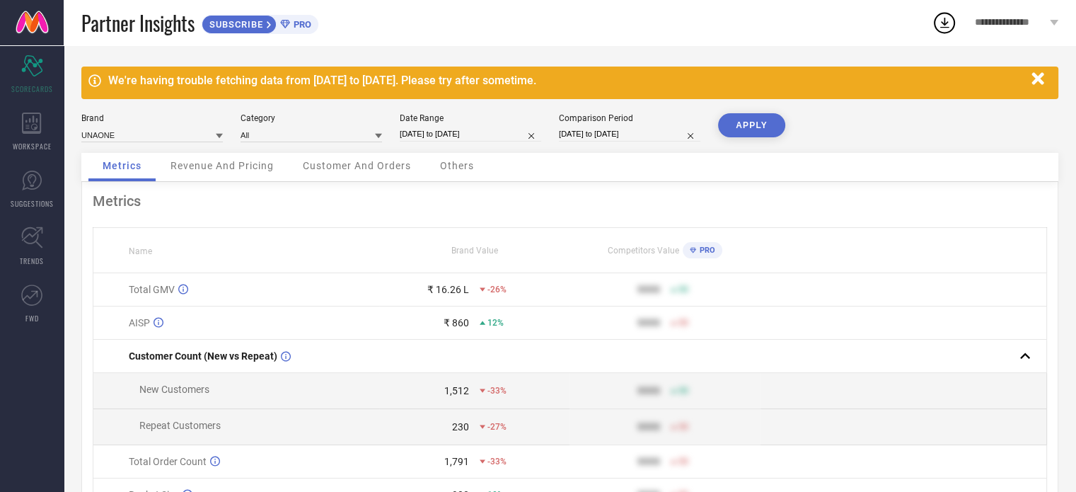
click at [745, 125] on button "APPLY" at bounding box center [751, 125] width 67 height 24
click at [691, 168] on div "Metrics Revenue And Pricing Customer And Orders Others" at bounding box center [569, 167] width 977 height 29
click at [538, 171] on div "Metrics Revenue And Pricing Customer And Orders Others" at bounding box center [569, 167] width 977 height 29
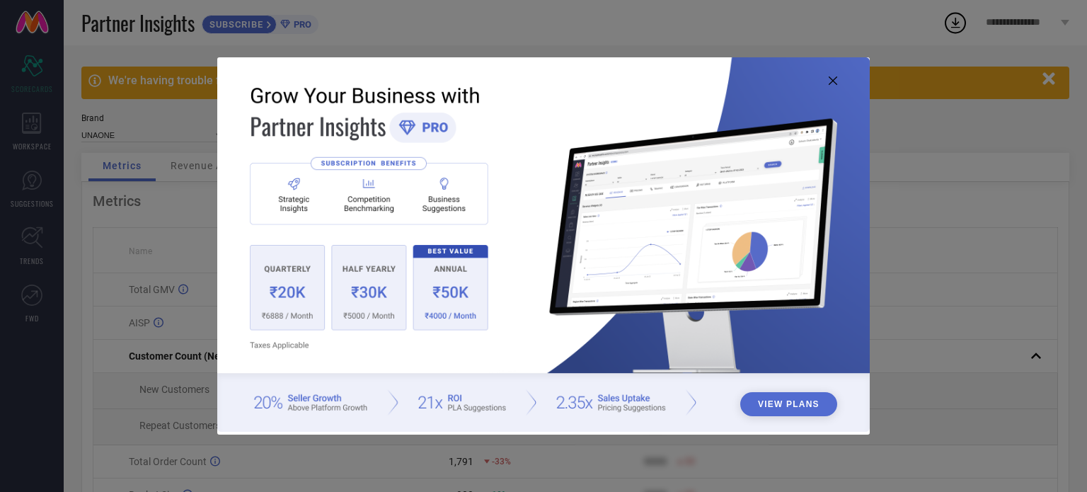
click at [834, 81] on icon at bounding box center [833, 80] width 8 height 8
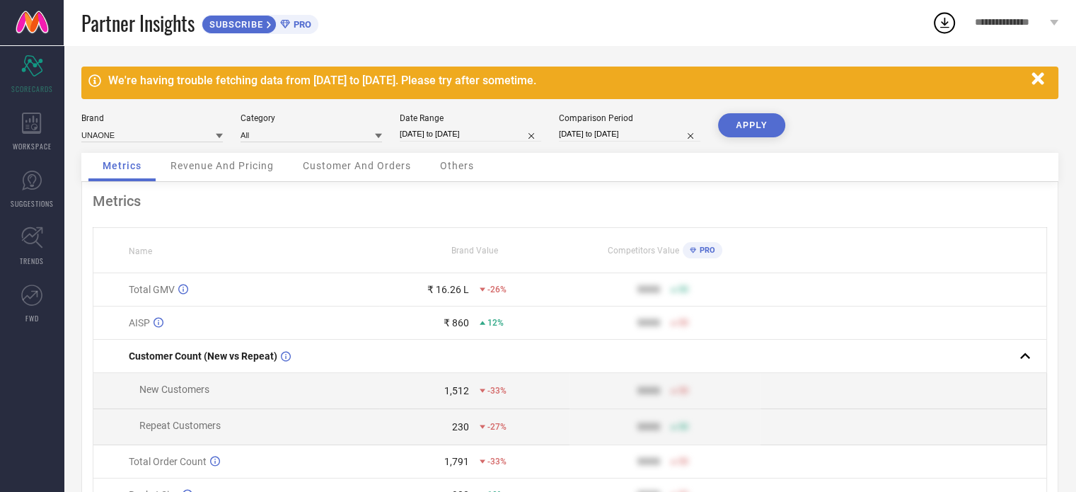
click at [1041, 79] on icon "button" at bounding box center [1038, 78] width 12 height 12
